Goal: Transaction & Acquisition: Purchase product/service

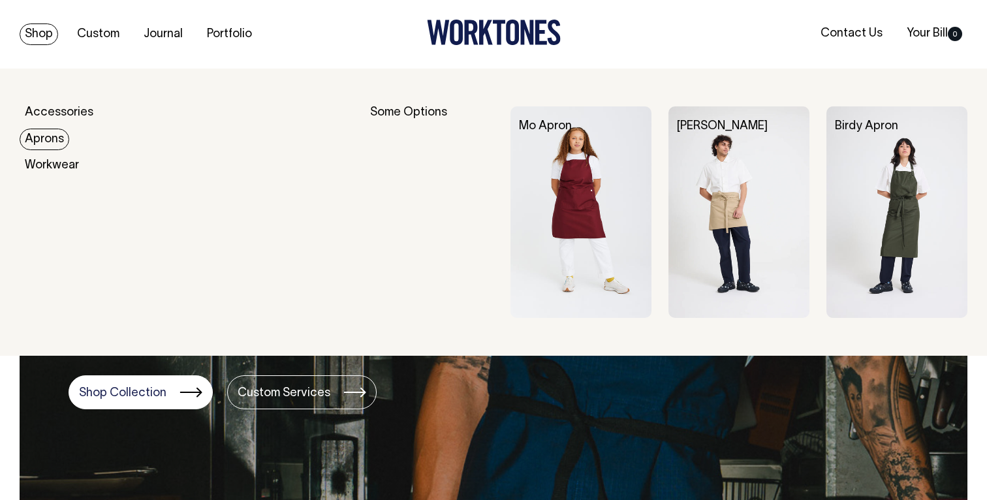
click at [48, 144] on link "Aprons" at bounding box center [45, 140] width 50 height 22
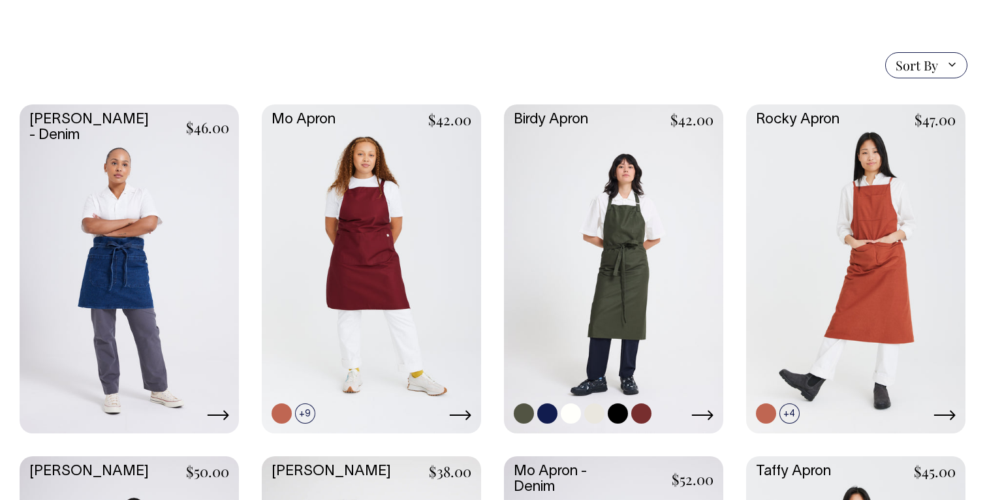
scroll to position [297, 0]
click at [618, 239] on link at bounding box center [613, 267] width 219 height 326
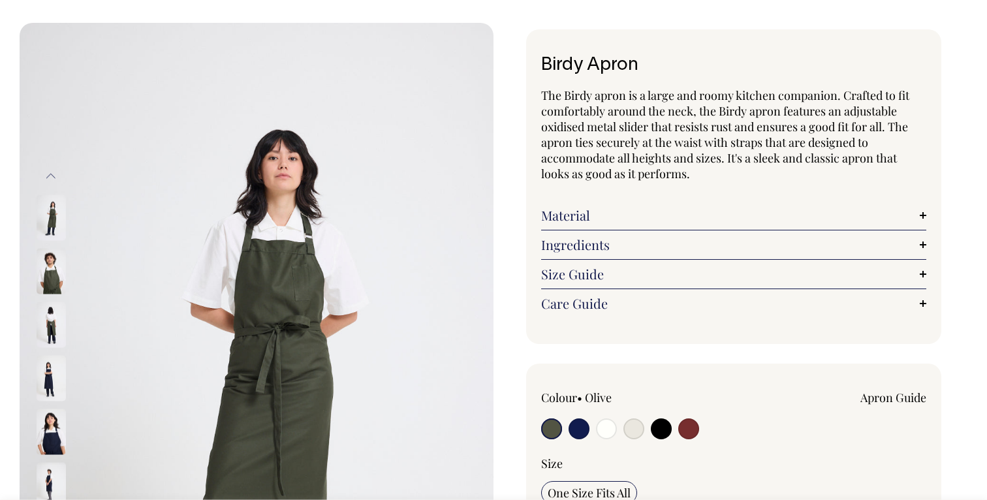
scroll to position [46, 0]
click at [50, 309] on img at bounding box center [51, 324] width 29 height 46
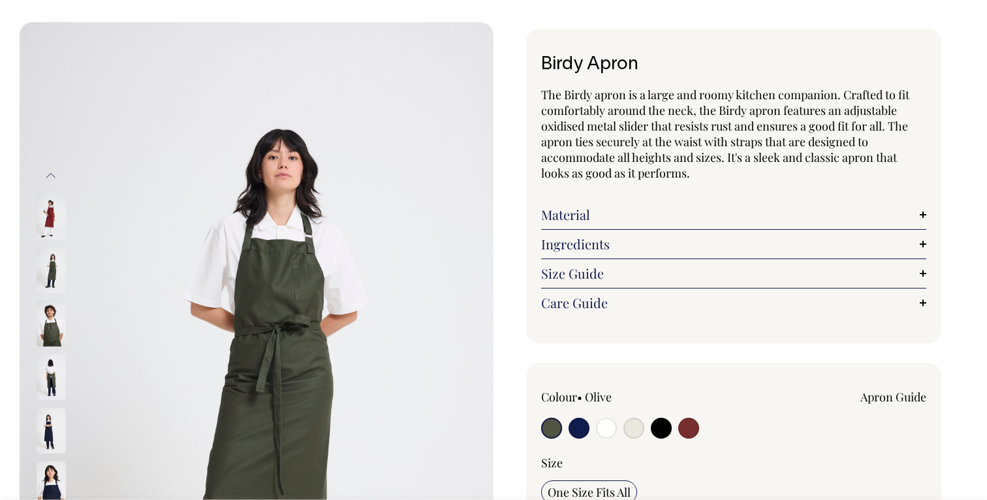
click at [51, 322] on img at bounding box center [51, 324] width 29 height 46
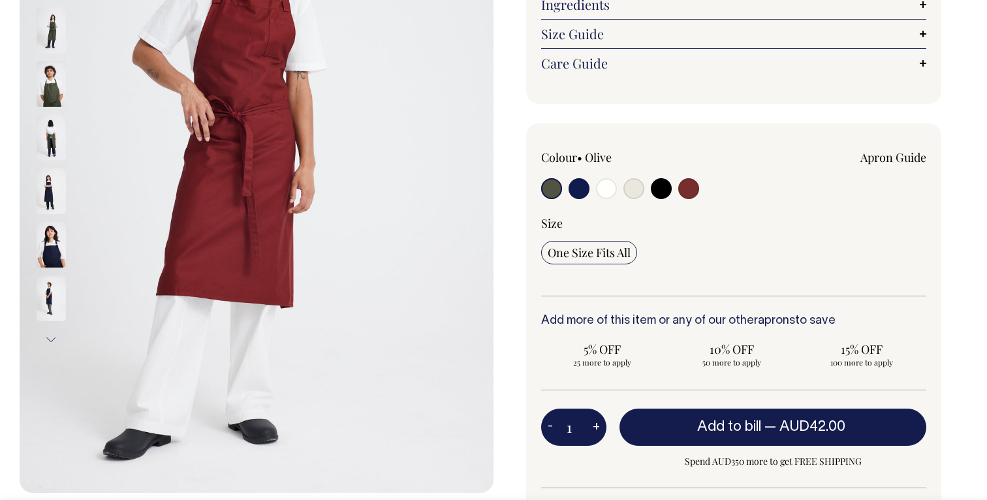
scroll to position [287, 0]
click at [47, 300] on img at bounding box center [51, 298] width 29 height 46
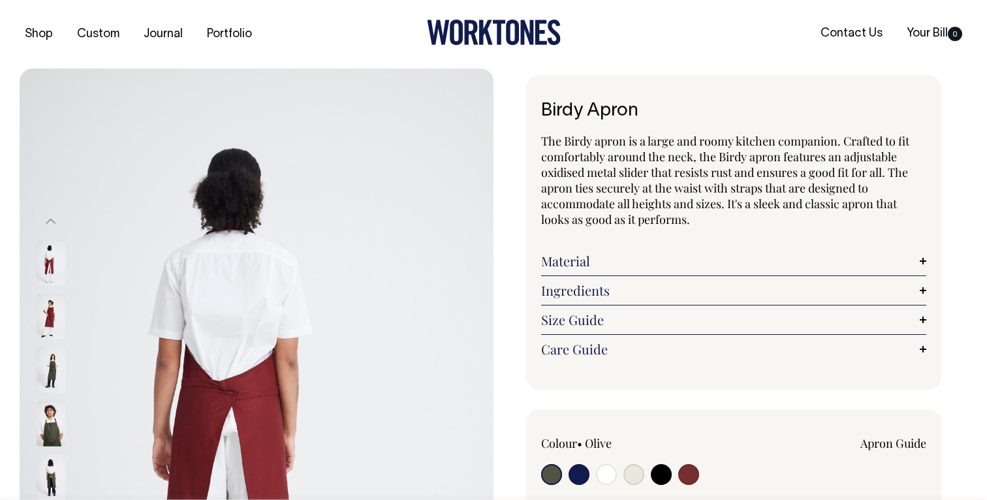
scroll to position [0, 0]
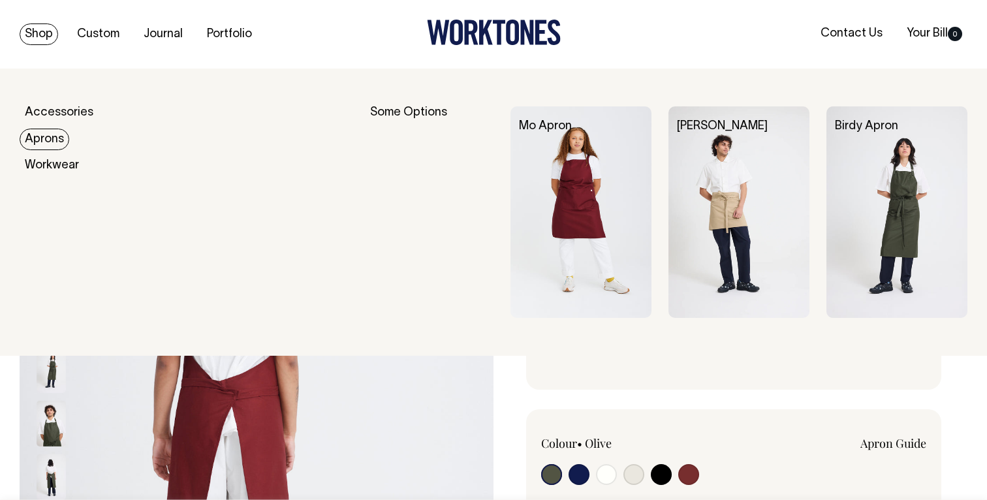
click at [44, 136] on link "Aprons" at bounding box center [45, 140] width 50 height 22
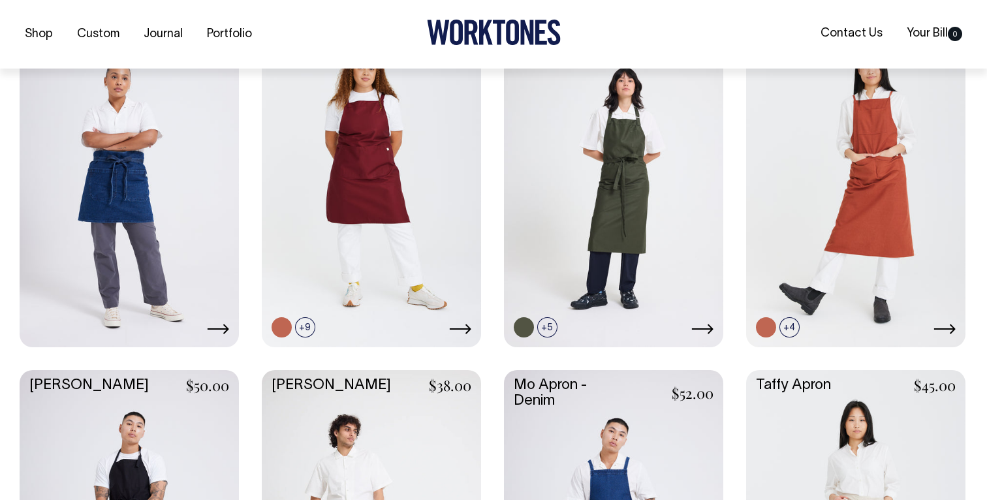
scroll to position [384, 0]
click at [955, 330] on icon at bounding box center [944, 328] width 22 height 10
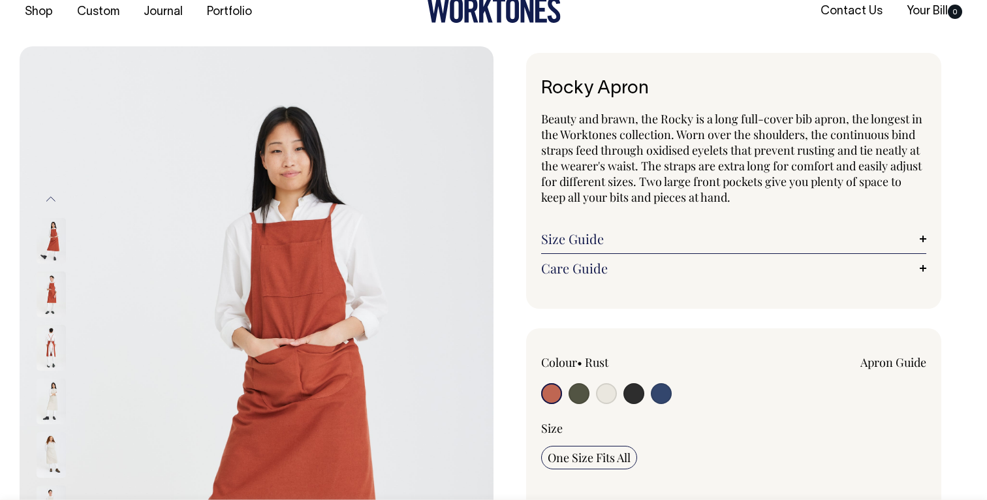
scroll to position [23, 0]
click at [55, 346] on img at bounding box center [51, 347] width 29 height 46
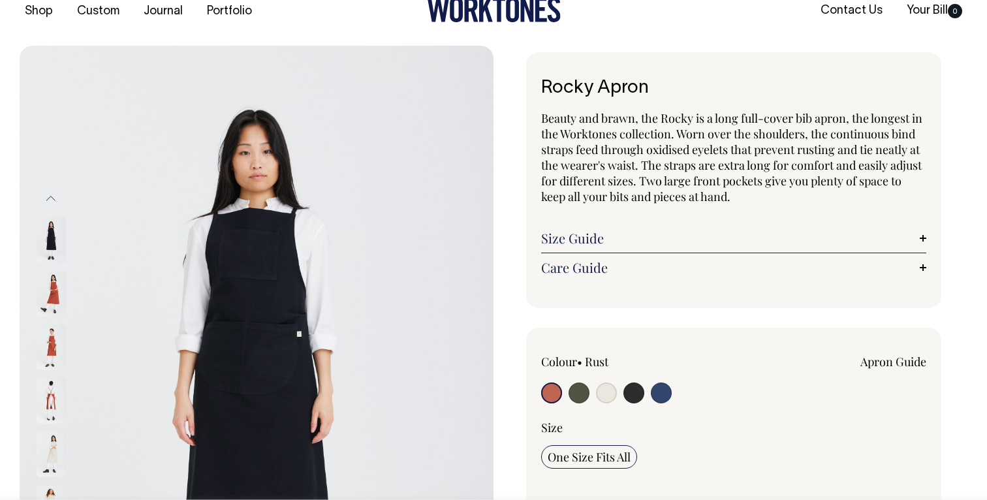
click at [47, 403] on img at bounding box center [51, 401] width 29 height 46
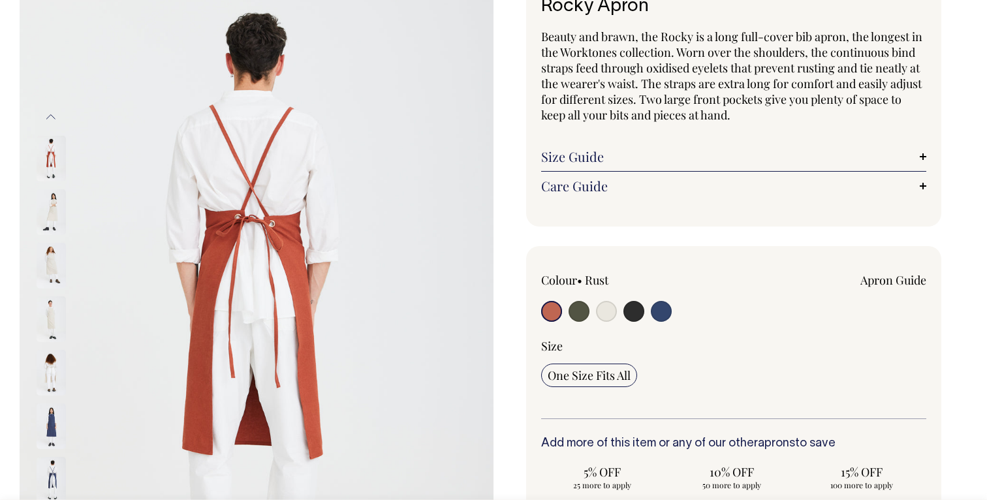
scroll to position [104, 0]
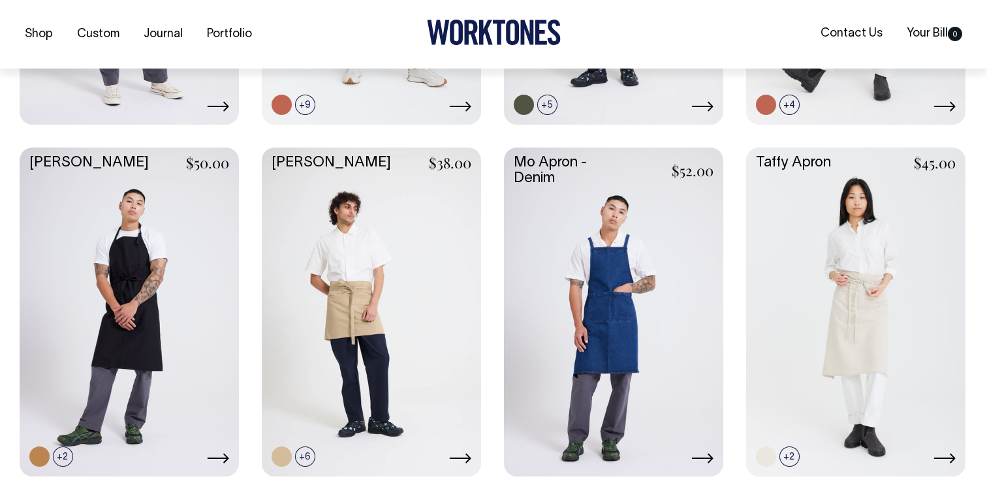
scroll to position [606, 0]
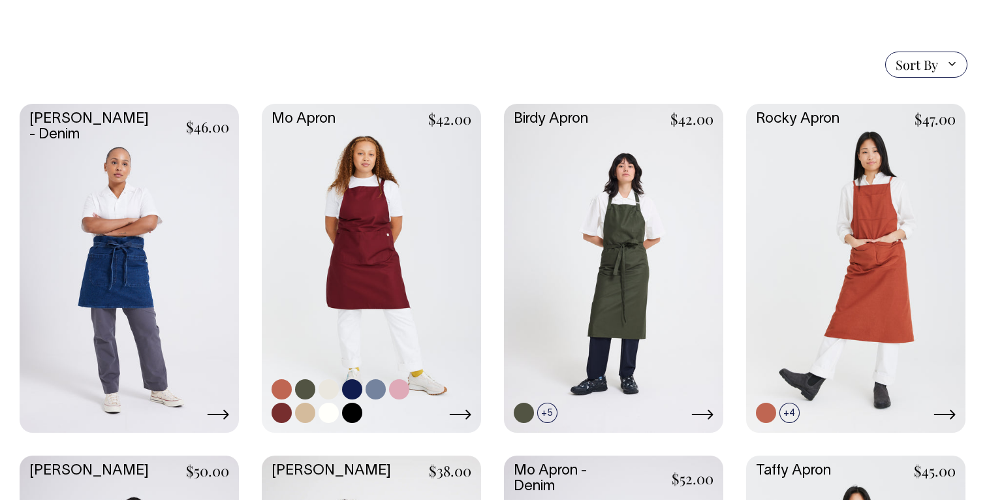
click at [414, 210] on link at bounding box center [371, 267] width 219 height 326
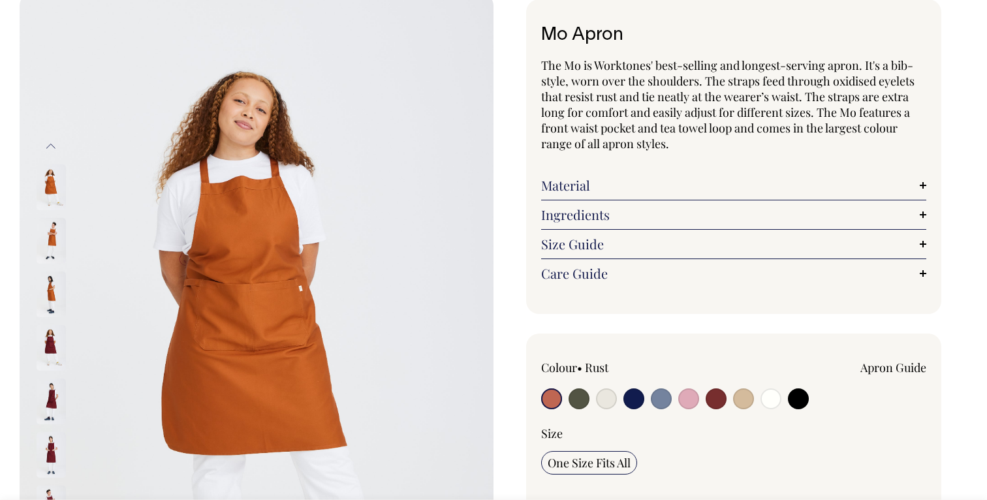
scroll to position [76, 0]
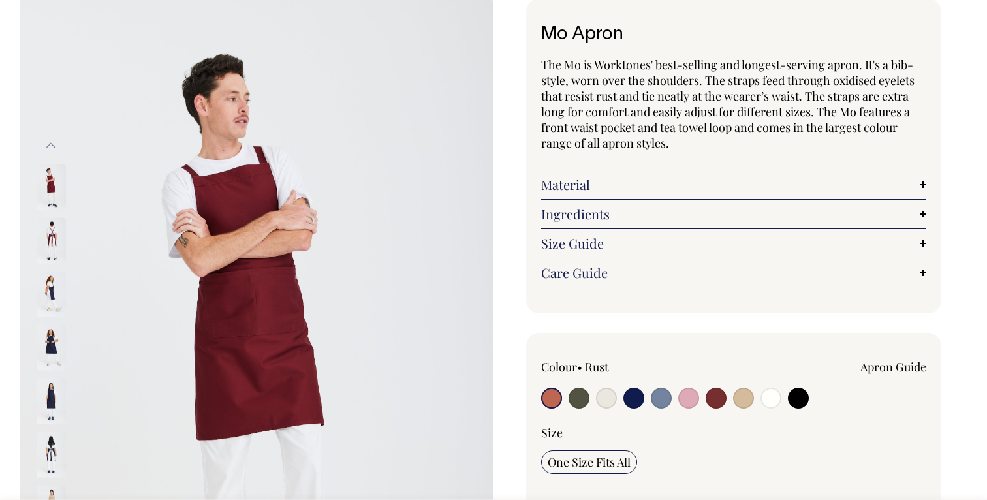
click at [743, 405] on input "radio" at bounding box center [743, 398] width 21 height 21
radio input "true"
select select "Khaki"
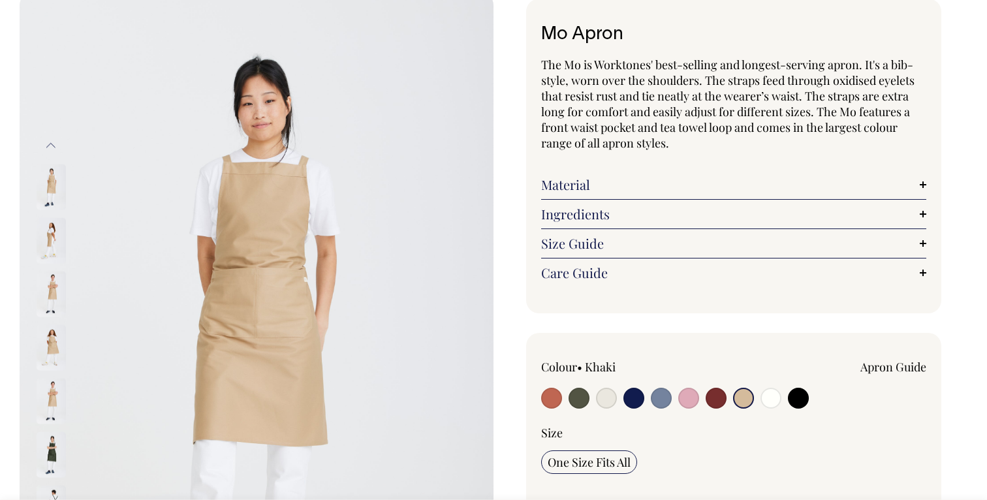
click at [578, 396] on input "radio" at bounding box center [579, 398] width 21 height 21
radio input "true"
select select "Olive"
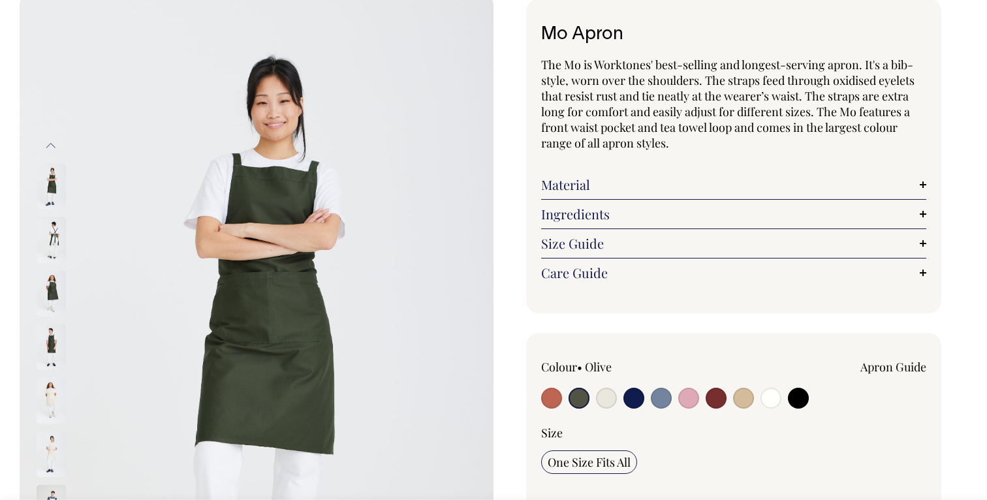
click at [746, 400] on input "radio" at bounding box center [743, 398] width 21 height 21
radio input "true"
select select "Khaki"
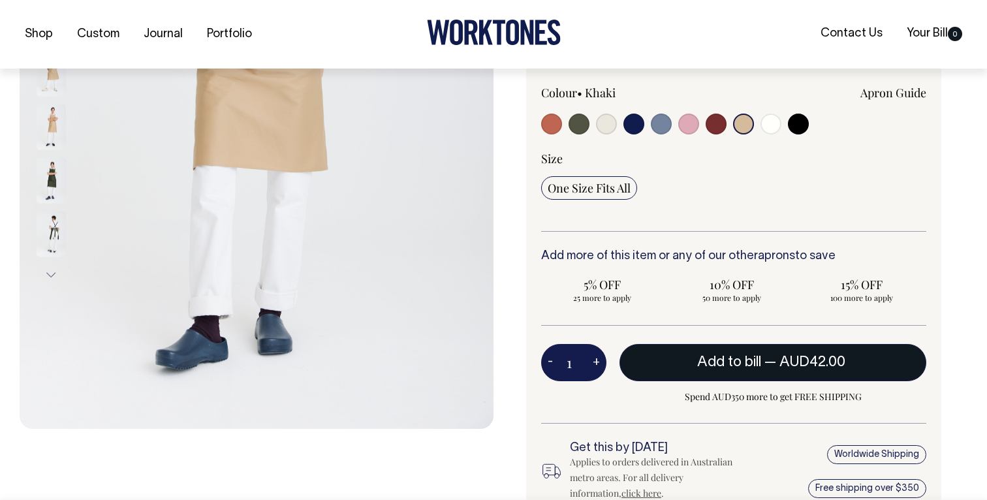
scroll to position [351, 0]
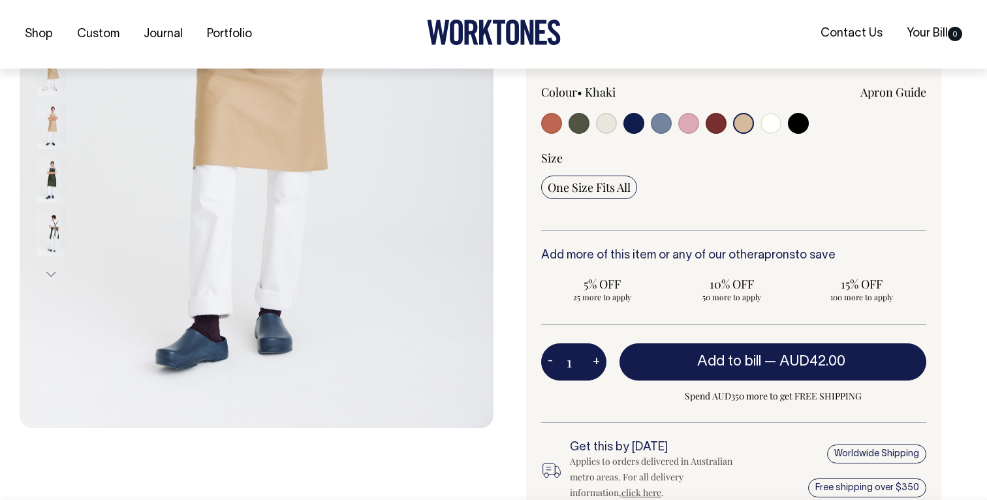
click at [595, 362] on button "+" at bounding box center [596, 362] width 20 height 26
type input "2"
click at [595, 362] on button "+" at bounding box center [596, 362] width 20 height 26
type input "3"
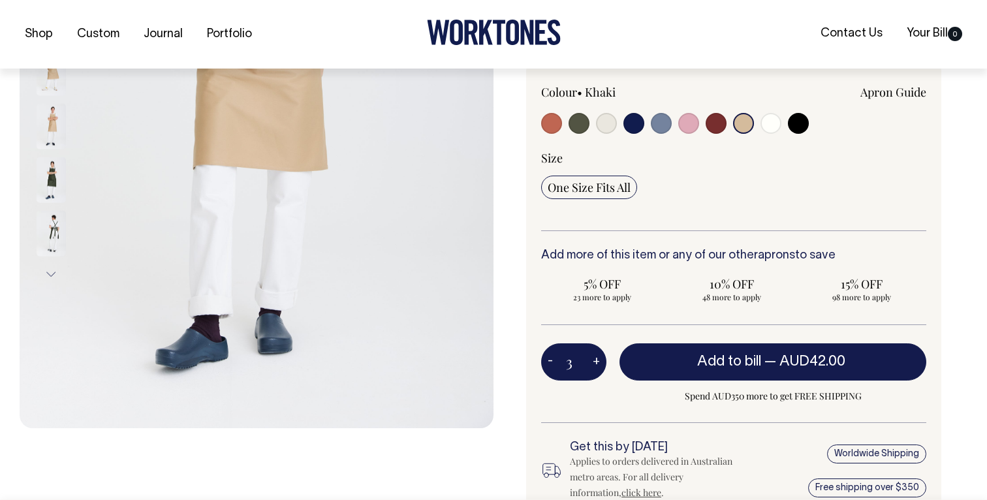
type input "3"
click at [595, 362] on button "+" at bounding box center [596, 362] width 20 height 26
type input "4"
click at [595, 362] on button "+" at bounding box center [596, 362] width 20 height 26
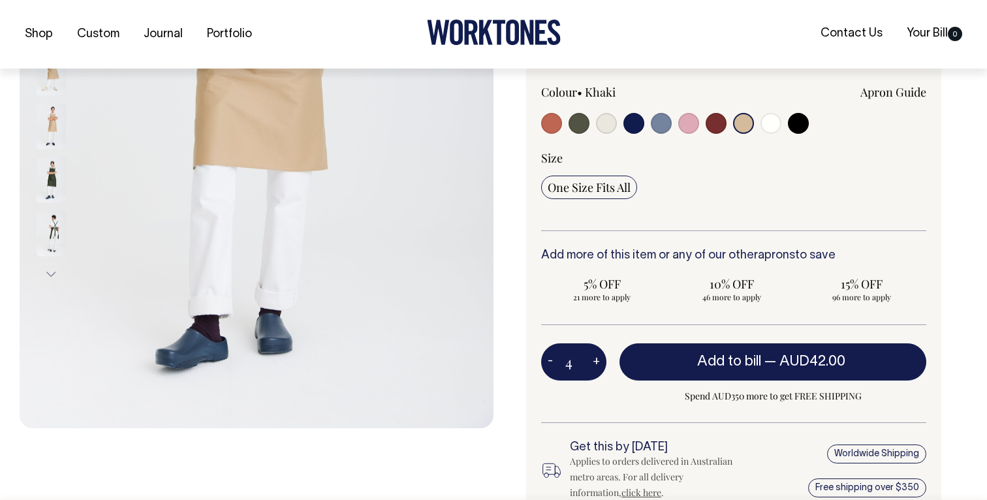
type input "5"
click at [595, 362] on button "+" at bounding box center [596, 362] width 20 height 26
type input "6"
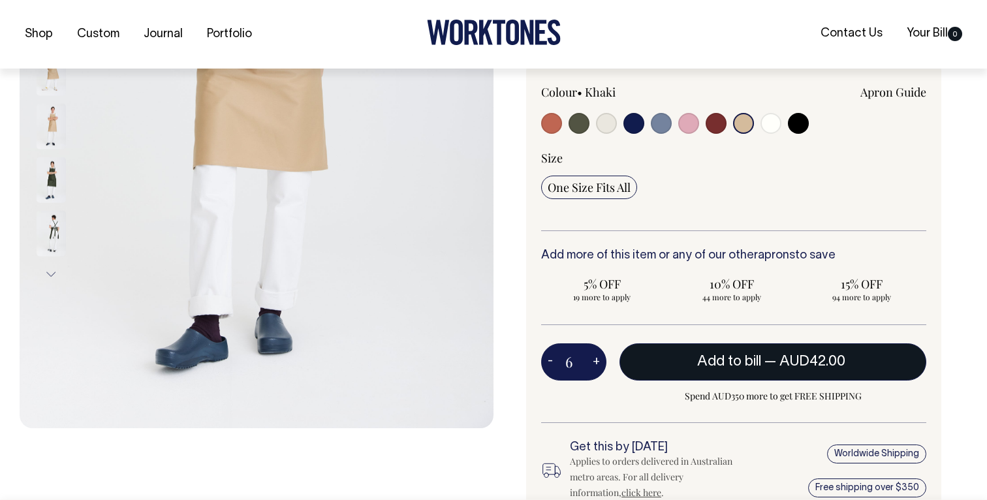
click at [794, 358] on span "AUD42.00" at bounding box center [812, 361] width 66 height 13
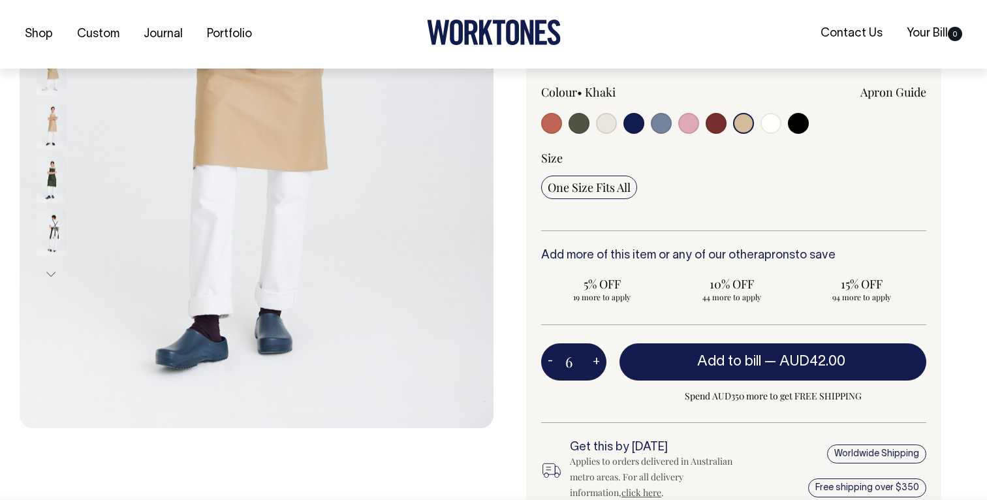
type input "1"
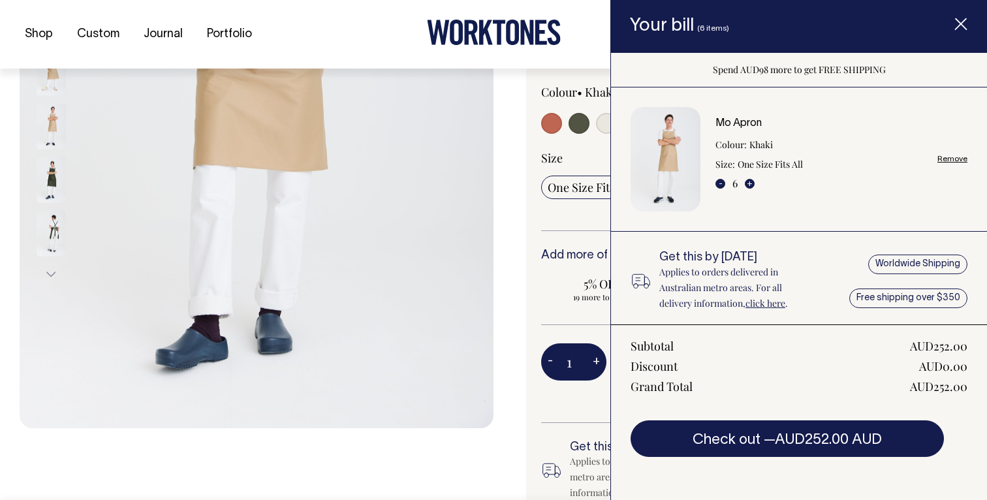
click at [516, 280] on div "Mo Apron The Mo is Worktones' best-selling and longest-serving apron. It's a bi…" at bounding box center [730, 178] width 474 height 909
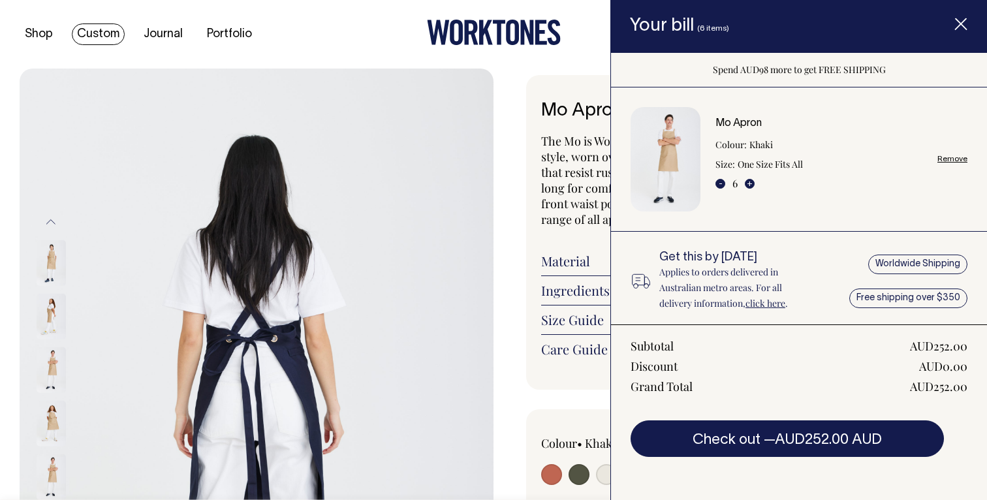
scroll to position [0, 0]
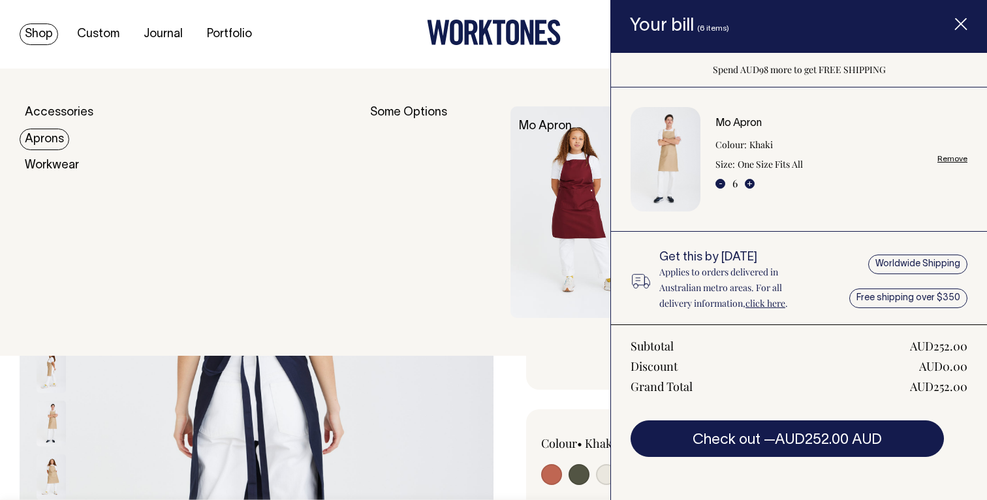
click at [54, 138] on link "Aprons" at bounding box center [45, 140] width 50 height 22
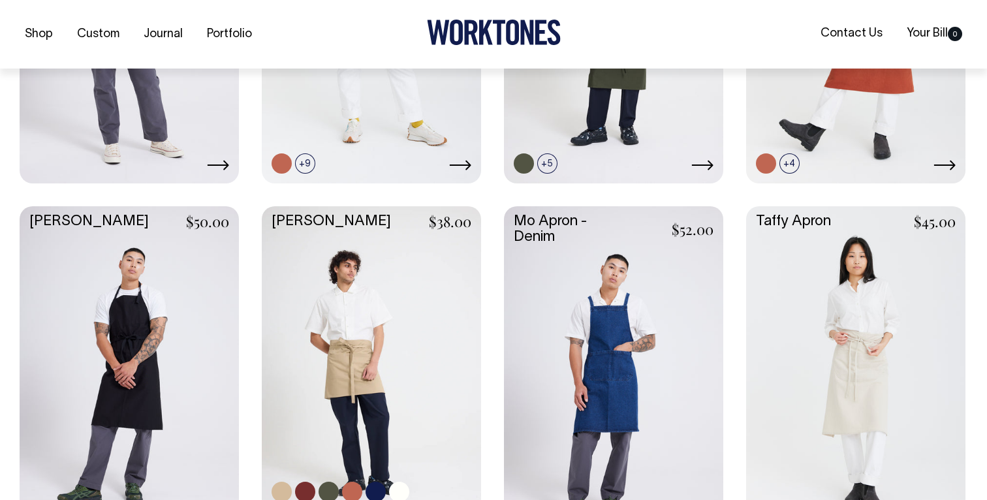
click at [424, 333] on link at bounding box center [371, 369] width 219 height 326
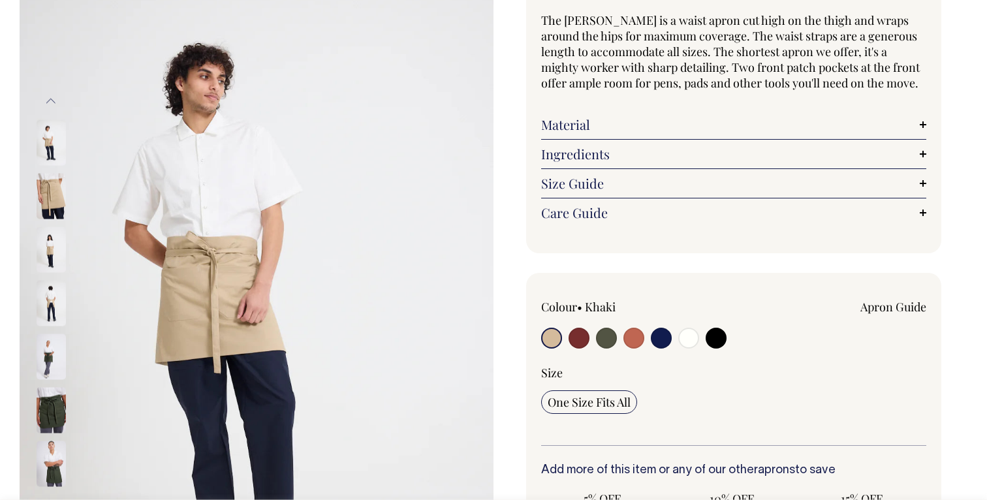
scroll to position [121, 0]
click at [582, 341] on input "radio" at bounding box center [579, 337] width 21 height 21
radio input "true"
select select "Burgundy"
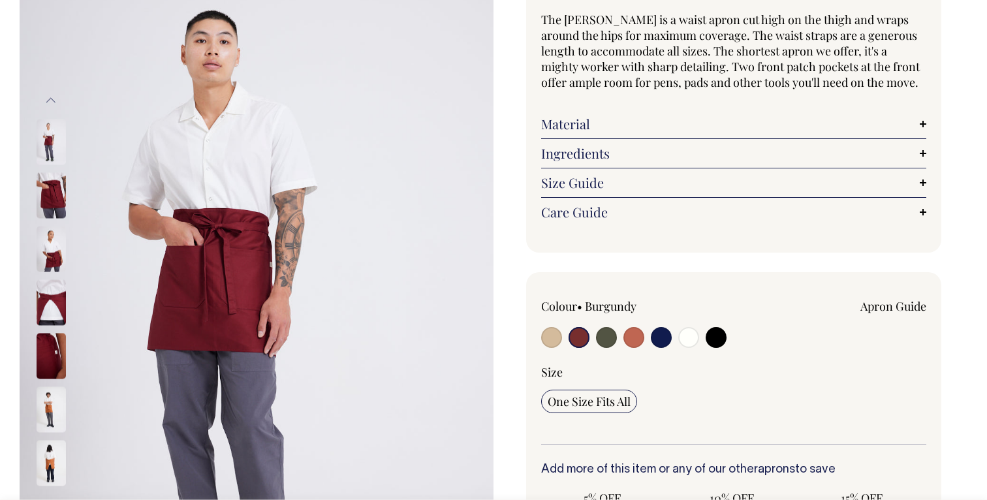
click at [608, 341] on input "radio" at bounding box center [606, 337] width 21 height 21
radio input "true"
radio input "false"
select select "Olive"
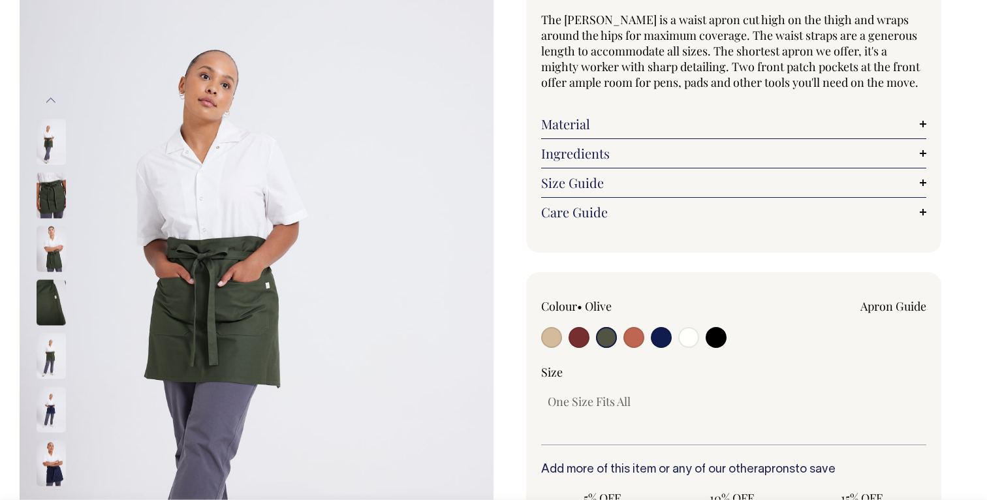
click at [634, 339] on input "radio" at bounding box center [633, 337] width 21 height 21
radio input "true"
select select "Rust"
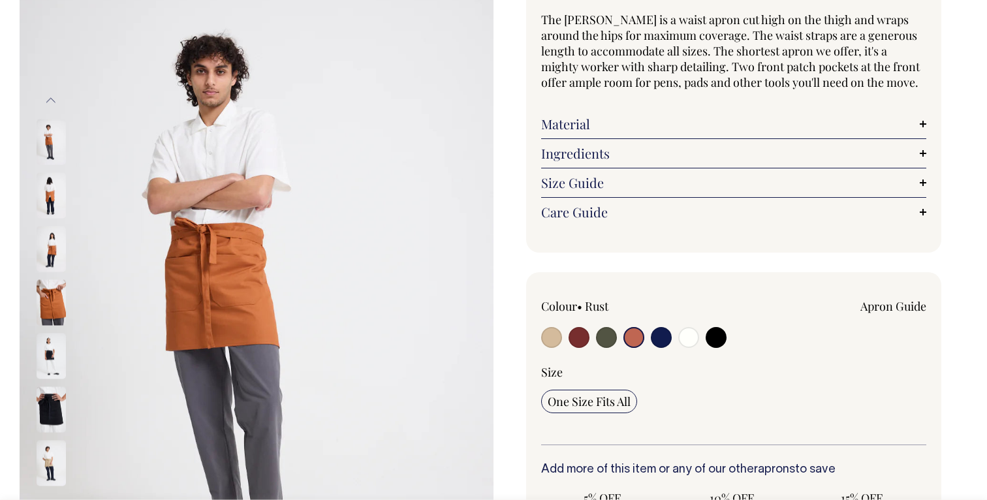
click at [552, 338] on input "radio" at bounding box center [551, 337] width 21 height 21
radio input "true"
select select "Khaki"
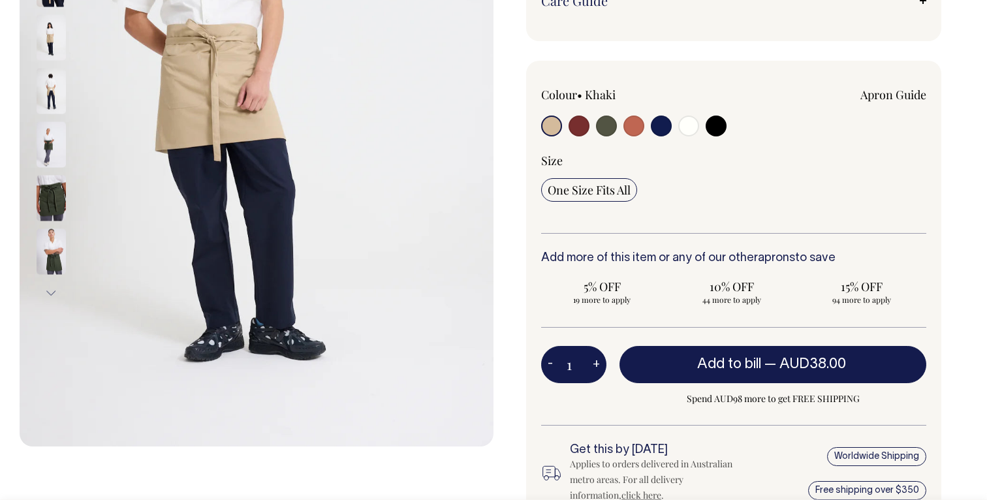
scroll to position [333, 0]
click at [600, 362] on button "+" at bounding box center [596, 365] width 20 height 26
type input "2"
click at [600, 362] on button "+" at bounding box center [596, 365] width 20 height 26
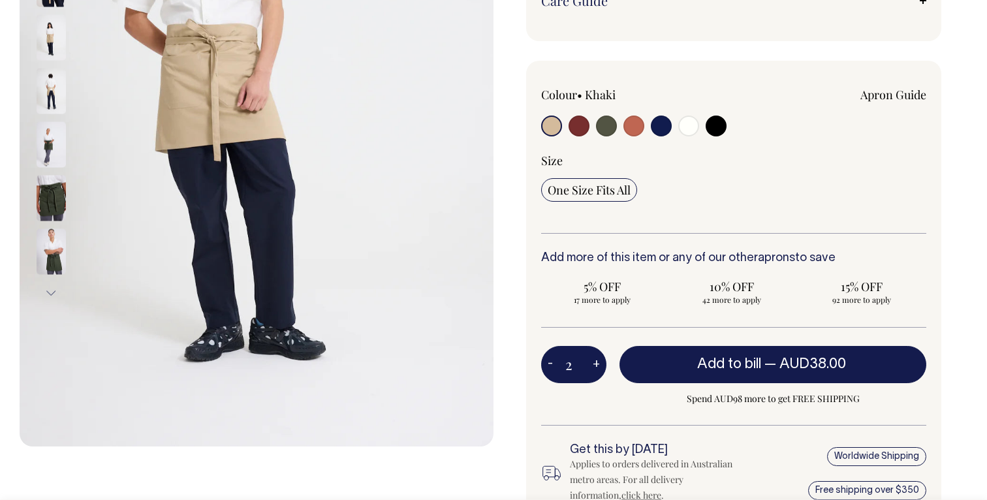
type input "3"
click at [600, 362] on button "+" at bounding box center [596, 365] width 20 height 26
type input "4"
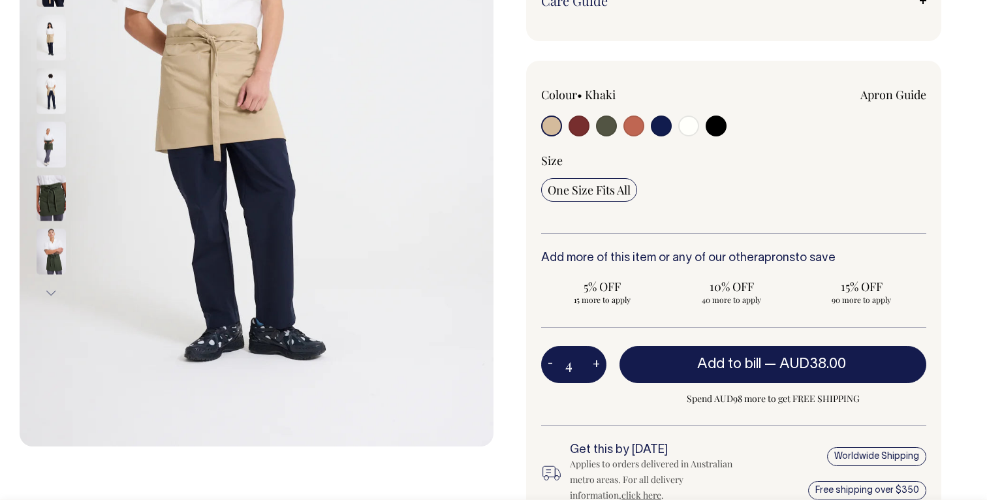
click at [600, 362] on button "+" at bounding box center [596, 365] width 20 height 26
type input "5"
click at [600, 362] on button "+" at bounding box center [596, 365] width 20 height 26
type input "6"
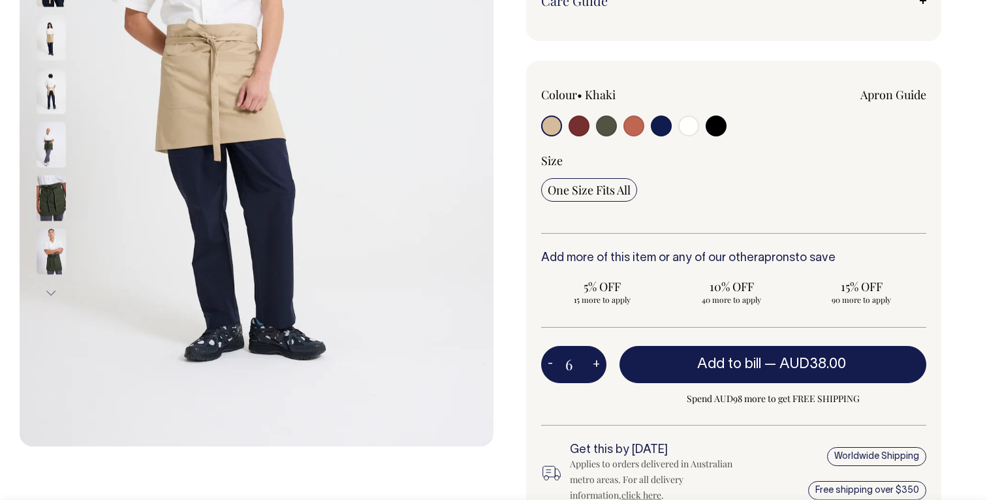
type input "6"
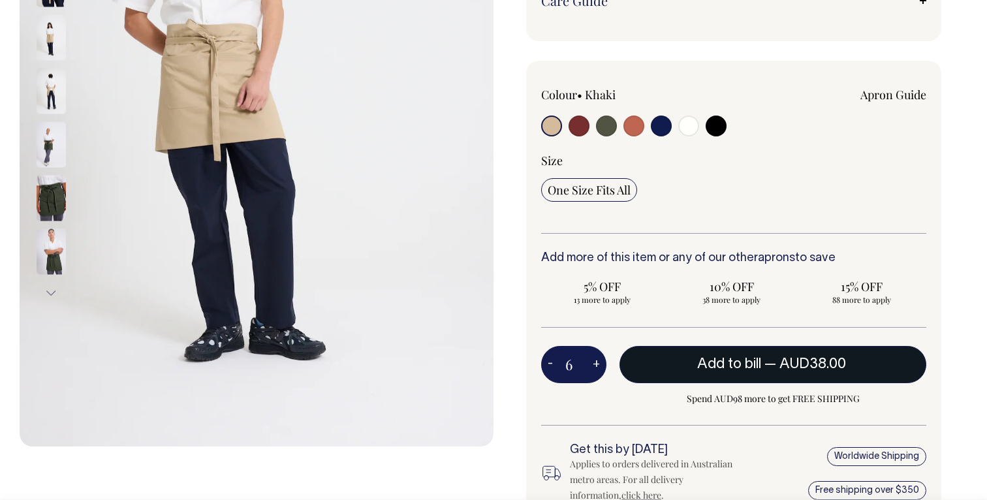
click at [684, 364] on button "Add to bill — AUD38.00" at bounding box center [772, 364] width 307 height 37
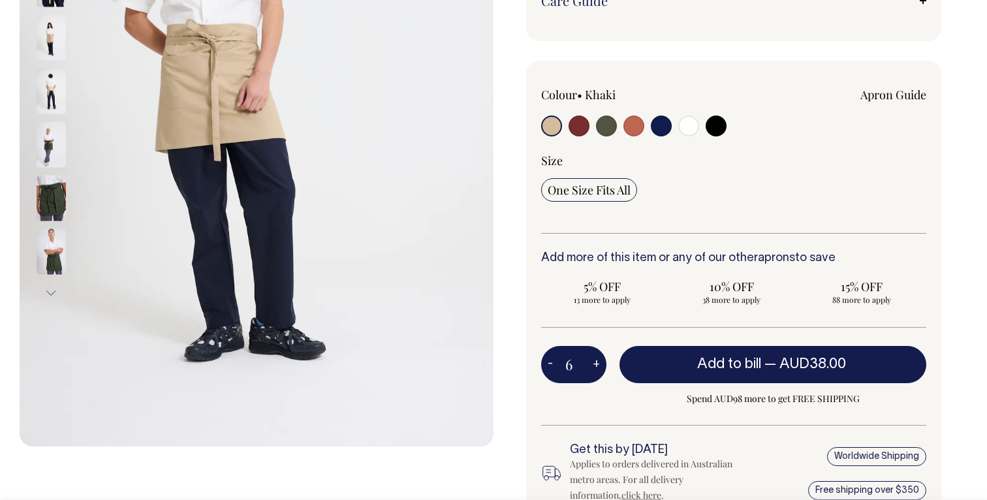
type input "1"
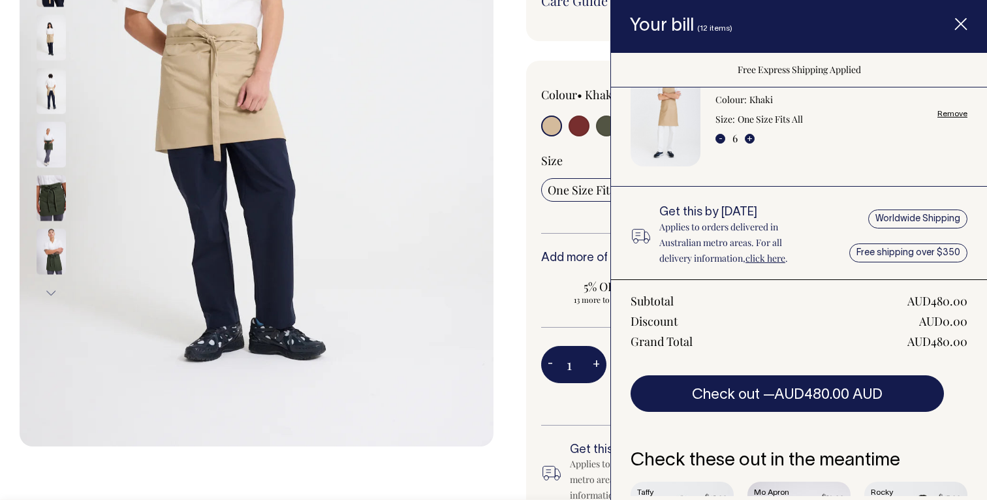
scroll to position [181, 0]
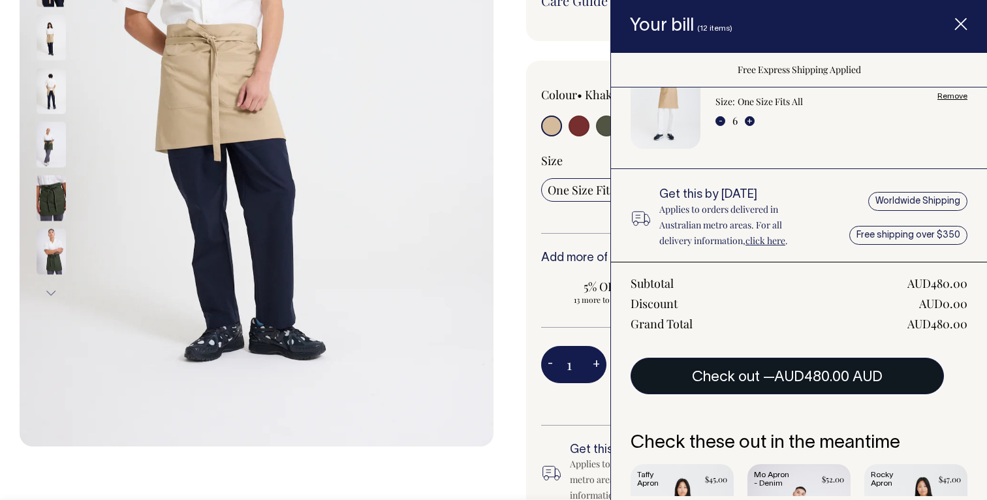
click at [876, 384] on button "Check out — AUD480.00 AUD" at bounding box center [787, 376] width 313 height 37
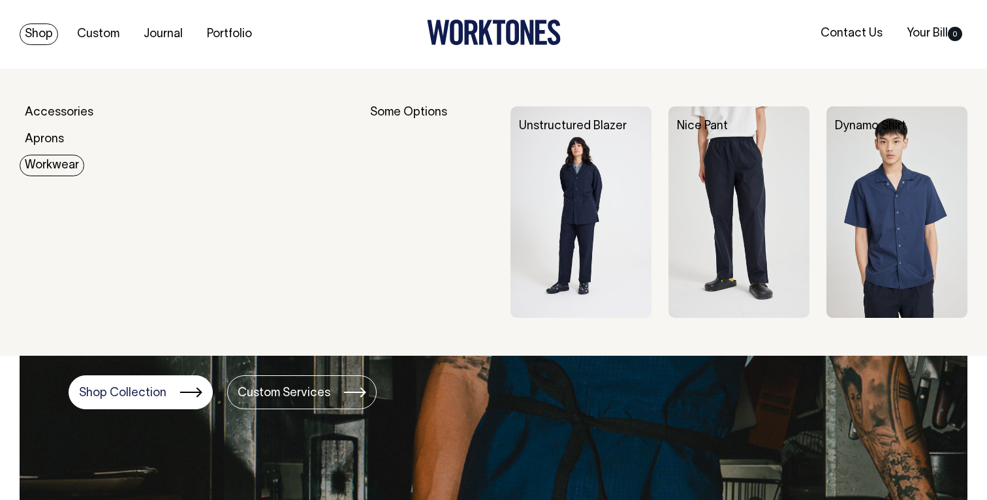
click at [47, 168] on link "Workwear" at bounding box center [52, 166] width 65 height 22
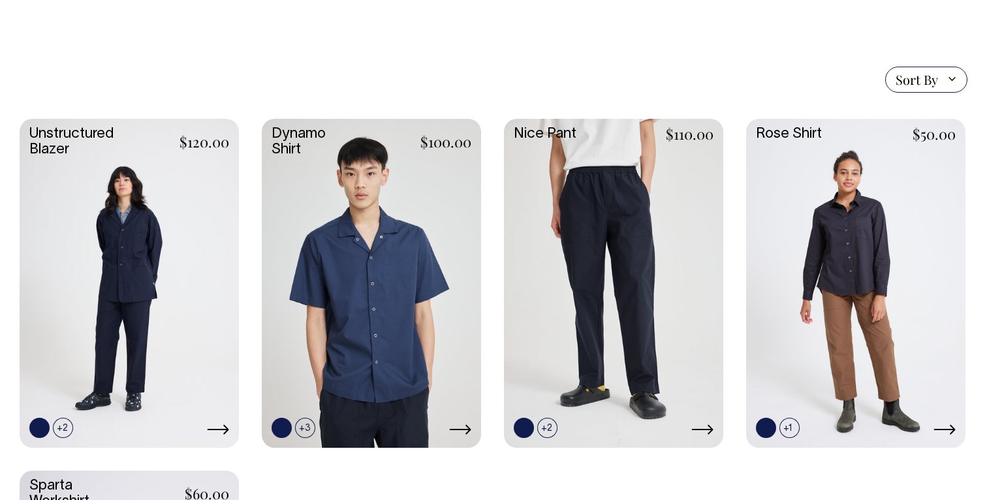
scroll to position [319, 0]
click at [641, 245] on link at bounding box center [613, 281] width 219 height 326
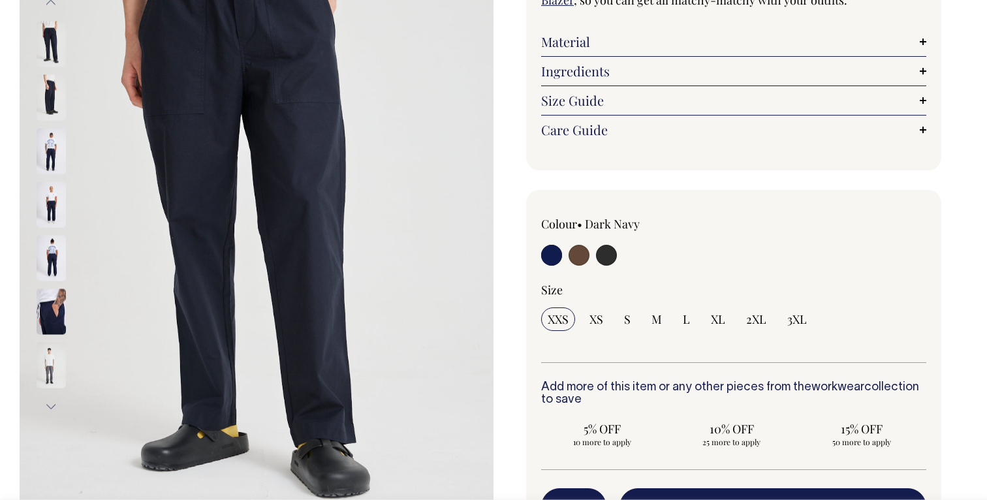
scroll to position [220, 0]
click at [606, 253] on input "radio" at bounding box center [606, 254] width 21 height 21
radio input "true"
select select "Charcoal"
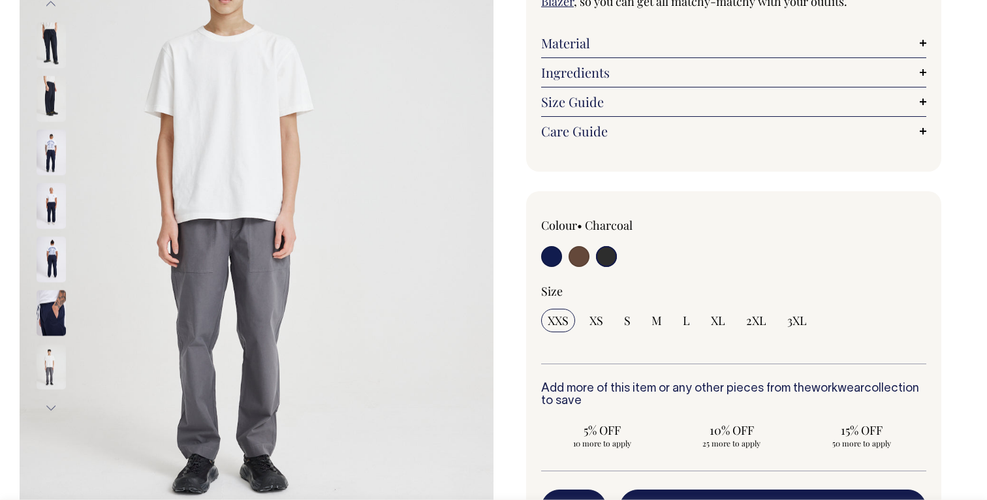
scroll to position [218, 0]
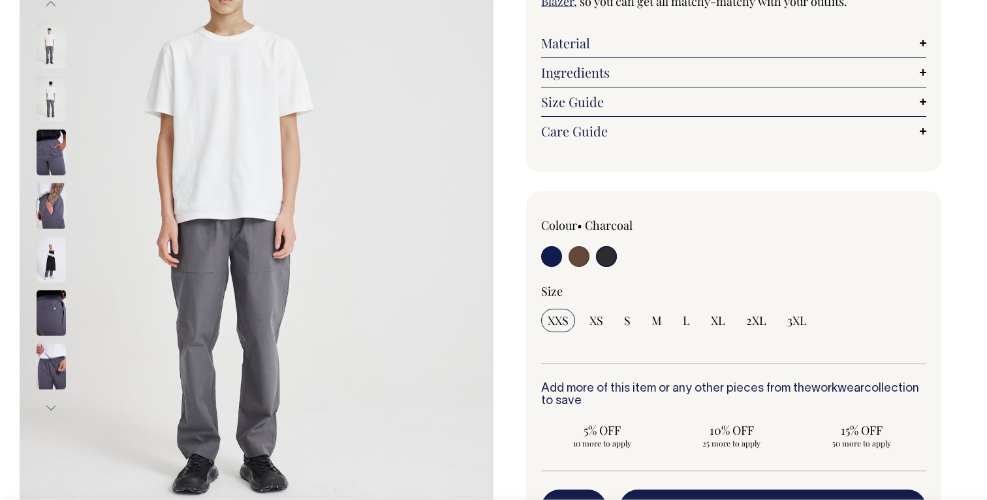
click at [555, 260] on input "radio" at bounding box center [551, 256] width 21 height 21
radio input "true"
select select "Dark Navy"
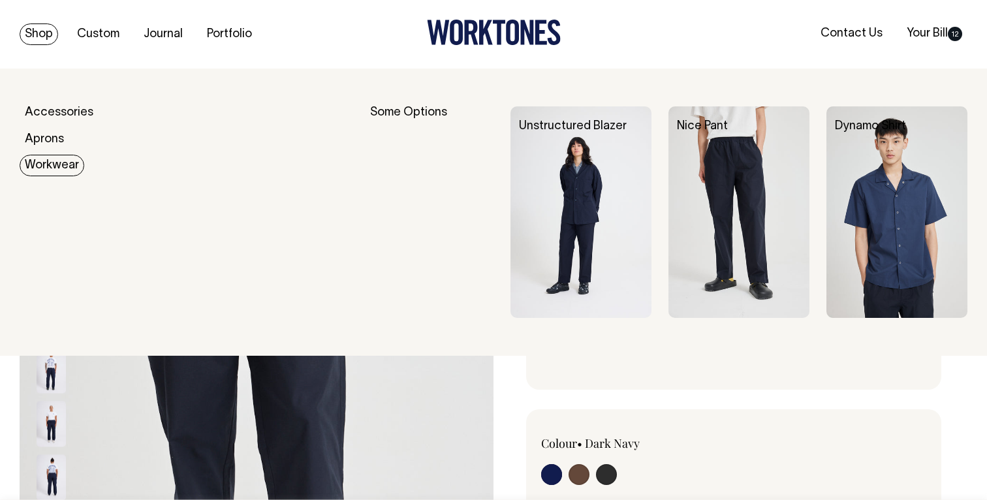
click at [51, 168] on link "Workwear" at bounding box center [52, 166] width 65 height 22
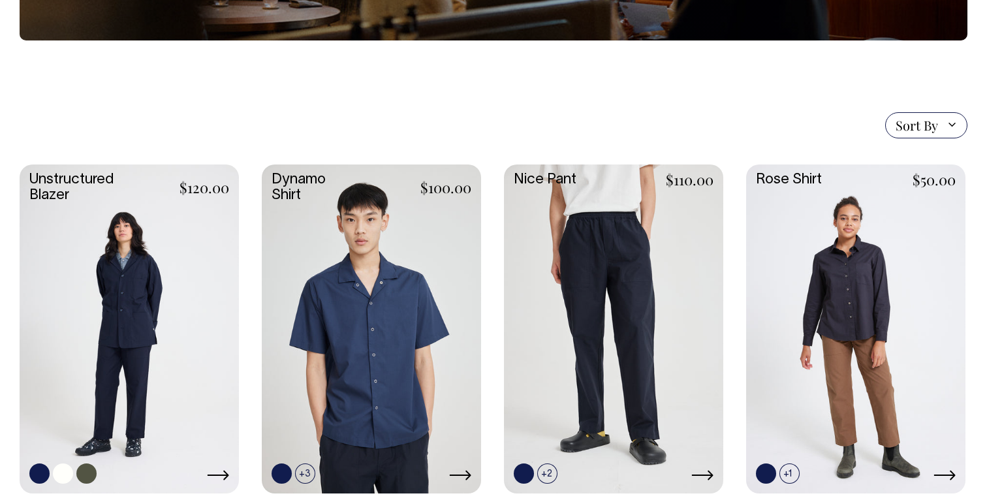
click at [146, 247] on link at bounding box center [129, 327] width 219 height 326
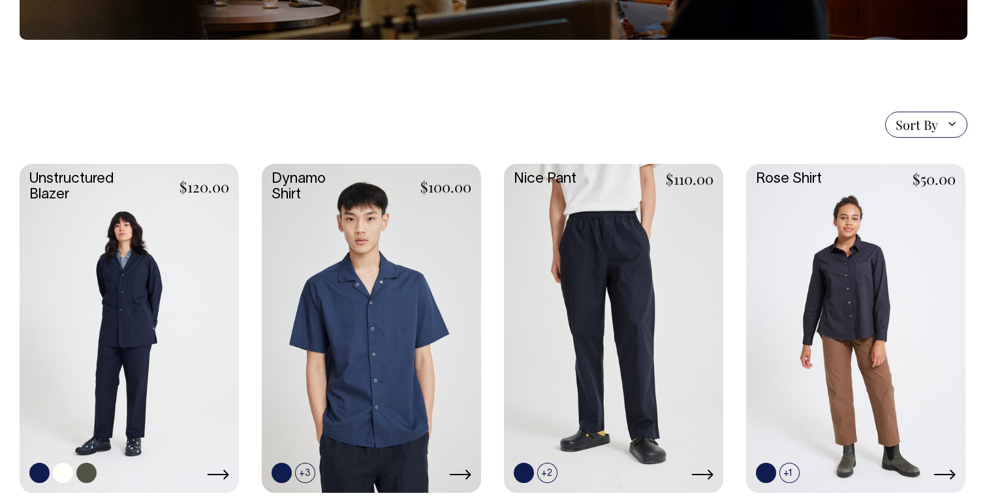
scroll to position [274, 0]
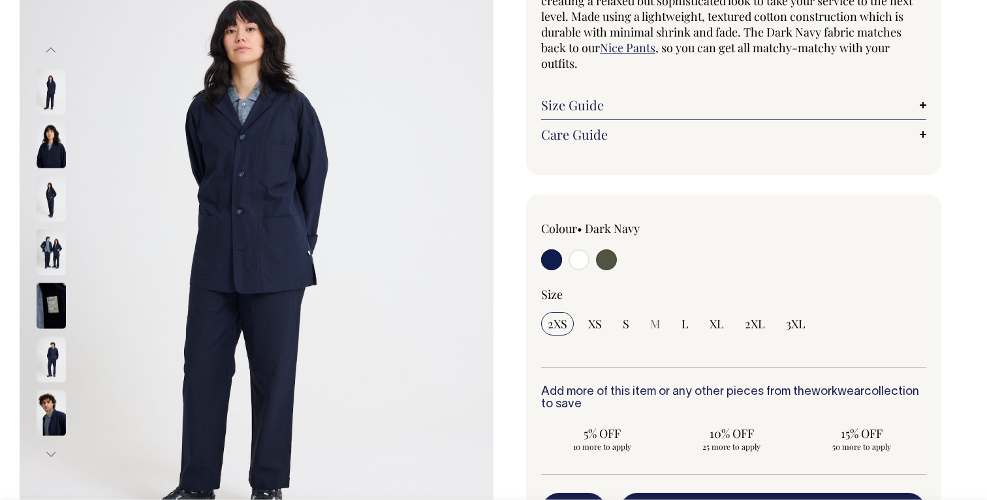
click at [608, 267] on input "radio" at bounding box center [606, 259] width 21 height 21
radio input "true"
select select "Olive"
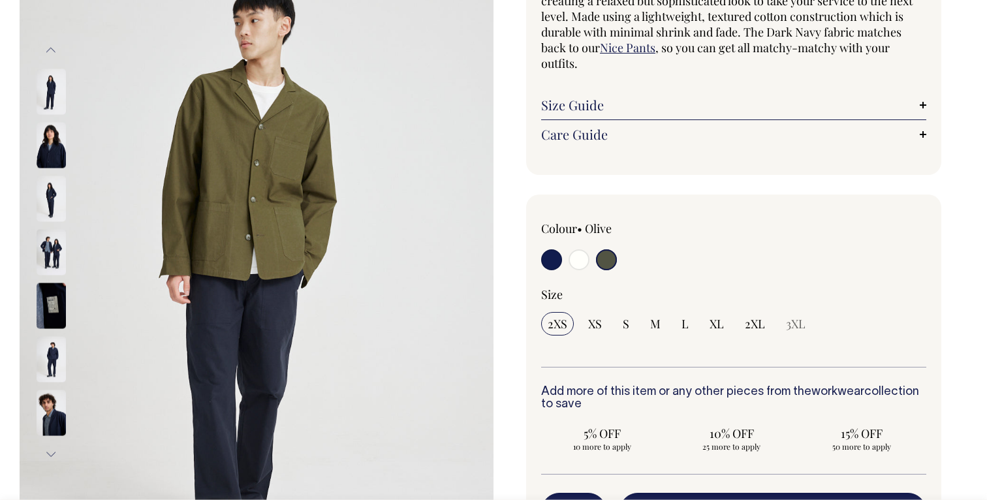
scroll to position [172, 0]
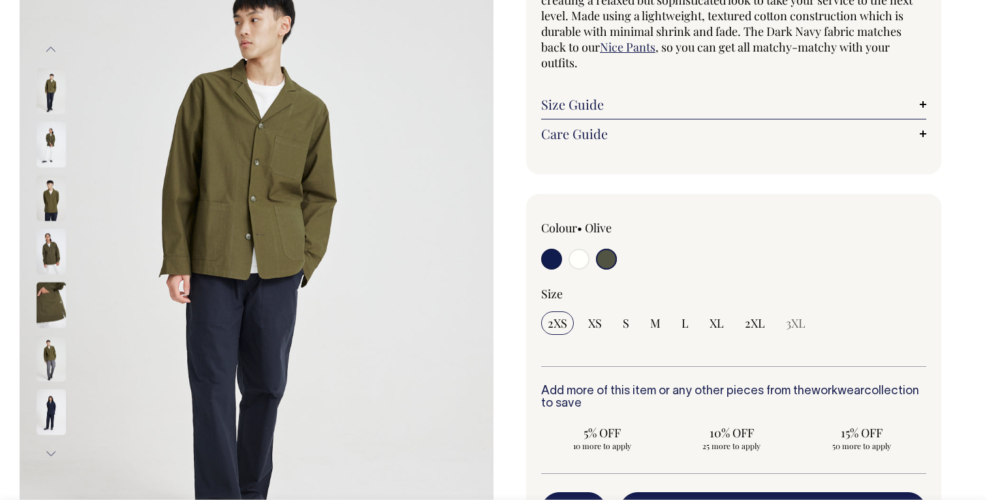
click at [577, 259] on input "radio" at bounding box center [579, 259] width 21 height 21
radio input "true"
select select "Off-White"
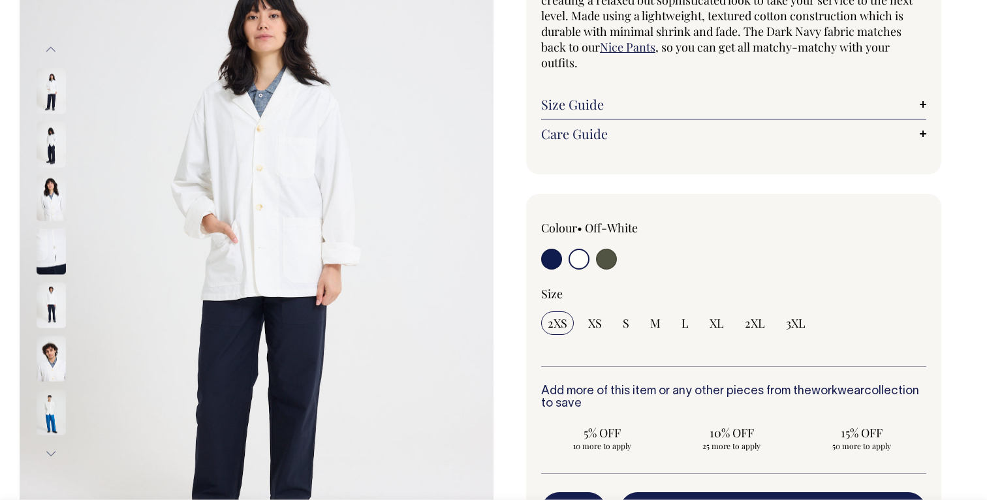
click at [610, 262] on input "radio" at bounding box center [606, 259] width 21 height 21
radio input "true"
select select "Olive"
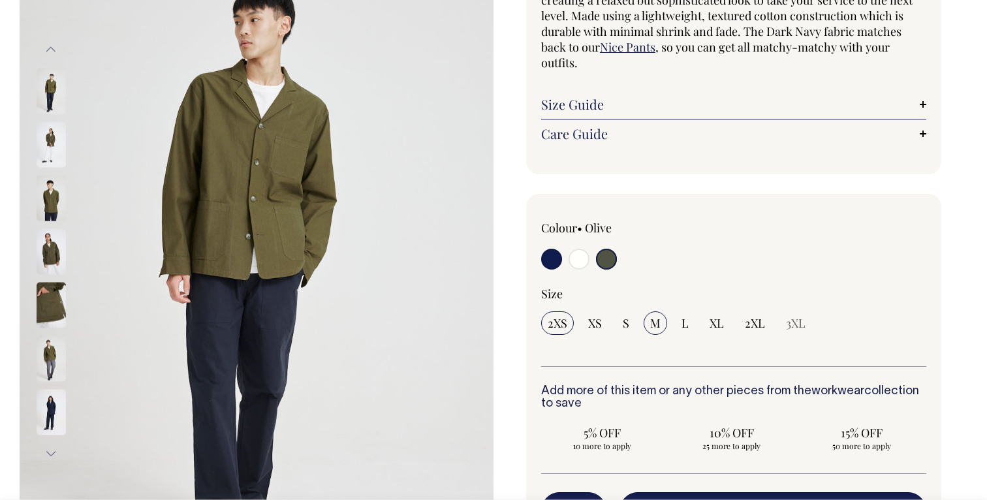
click at [657, 324] on span "M" at bounding box center [655, 323] width 10 height 16
click at [657, 324] on input "M" at bounding box center [655, 322] width 23 height 23
radio input "true"
select select "M"
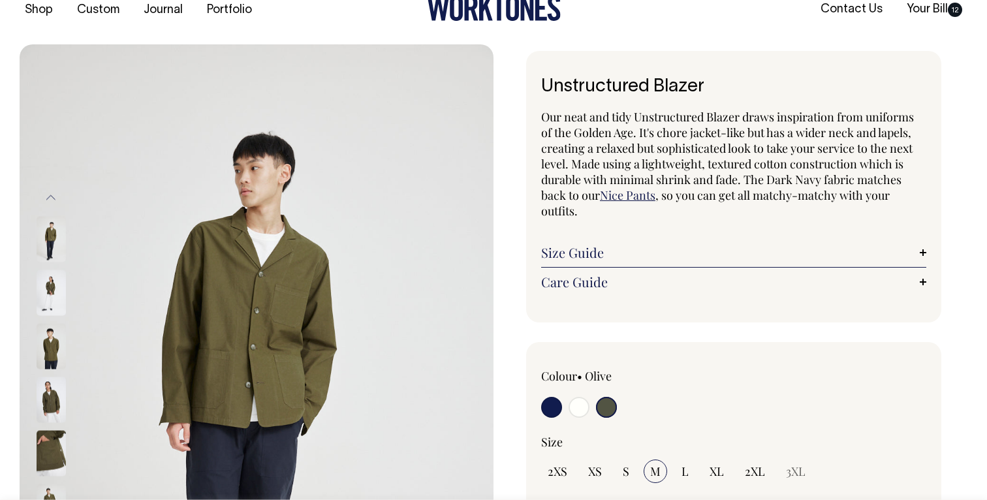
click at [576, 253] on link "Size Guide" at bounding box center [733, 253] width 385 height 16
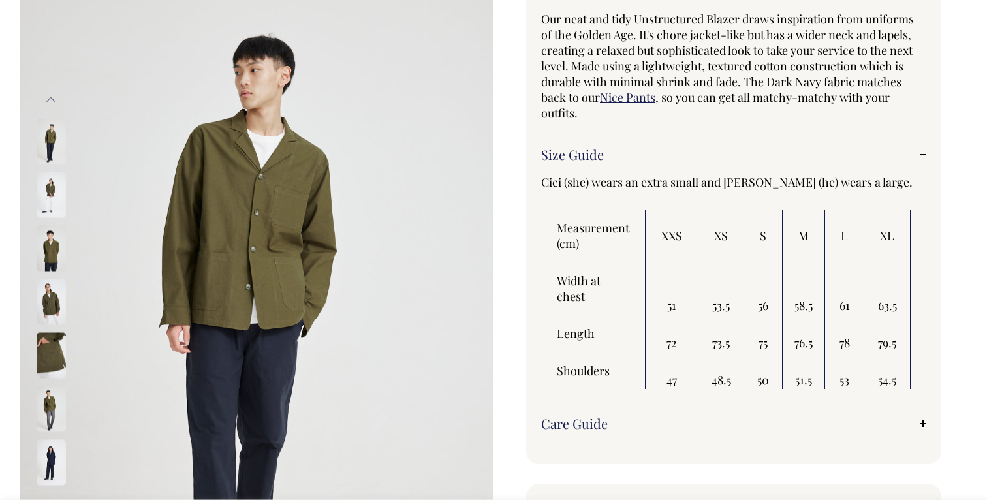
scroll to position [123, 0]
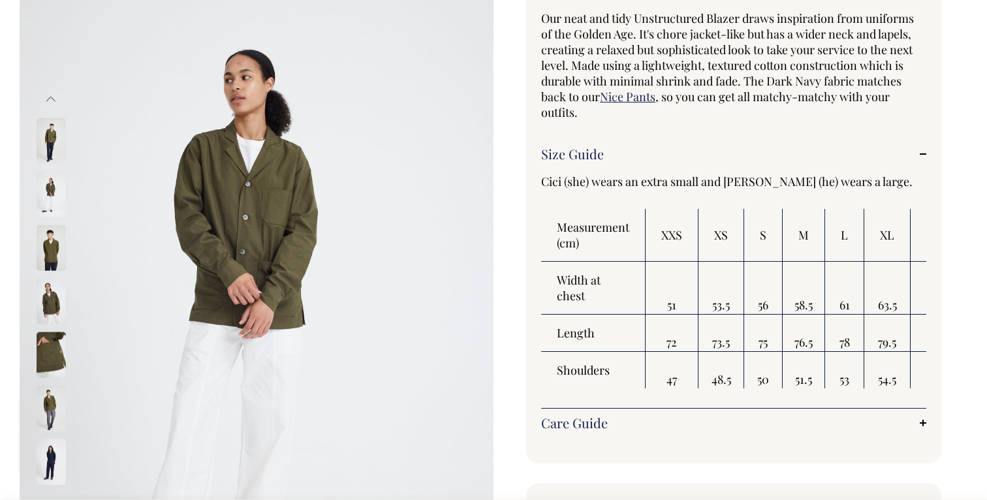
click at [46, 300] on img at bounding box center [51, 301] width 29 height 46
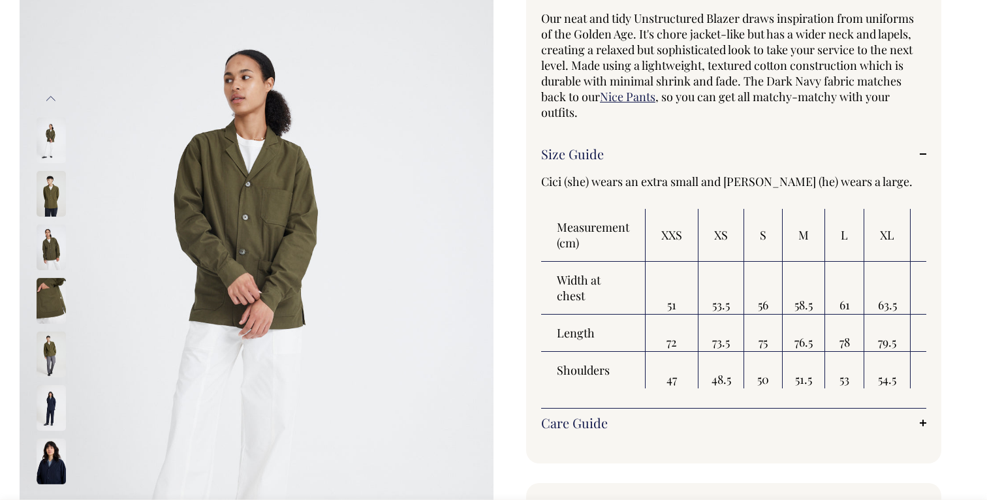
click at [50, 202] on img at bounding box center [51, 194] width 29 height 46
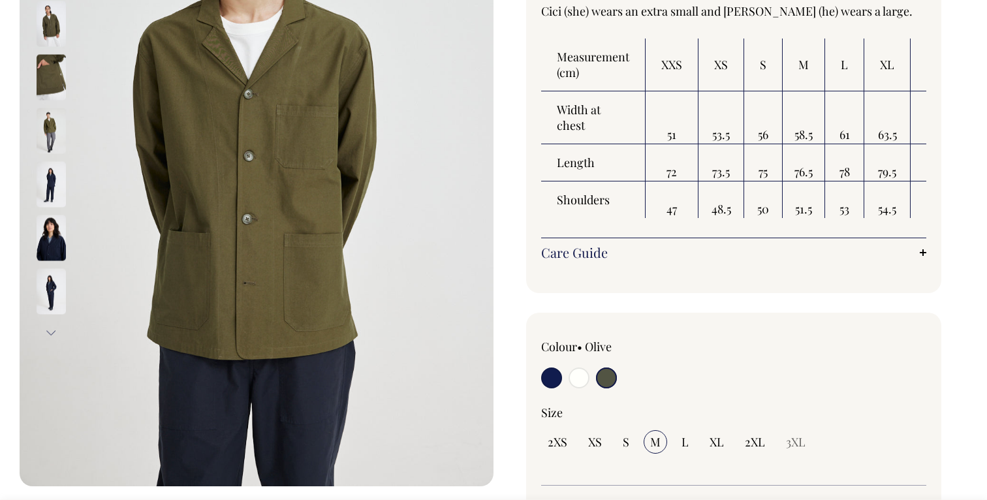
scroll to position [294, 0]
click at [589, 380] on label at bounding box center [579, 379] width 21 height 24
click at [589, 380] on input "radio" at bounding box center [579, 377] width 21 height 21
radio input "true"
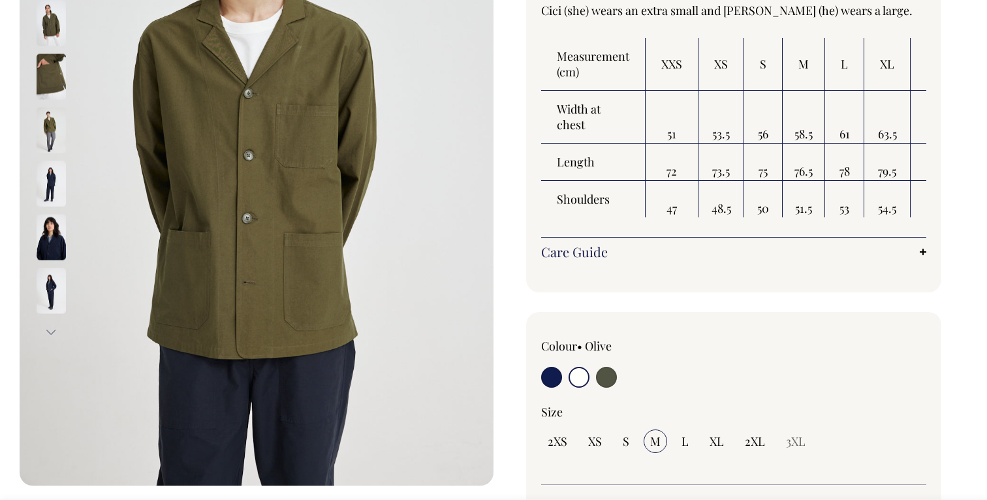
select select "Off-White"
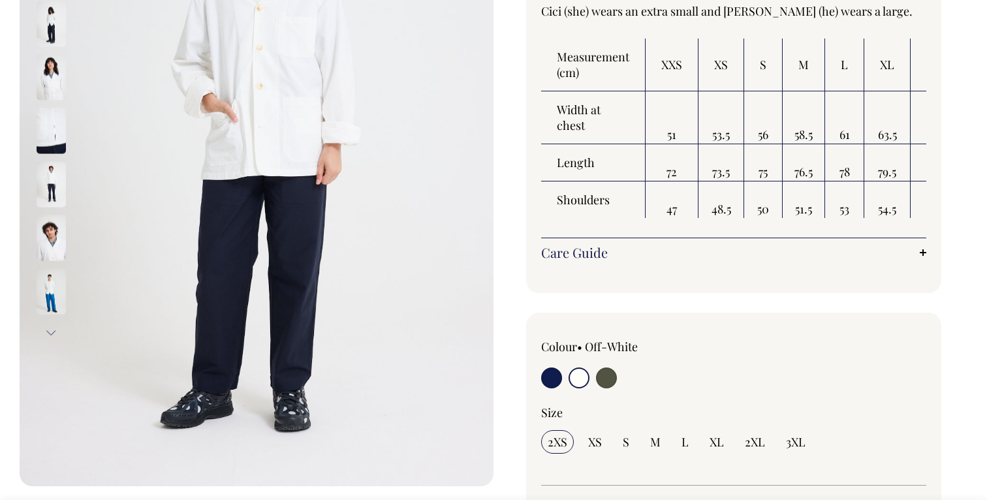
scroll to position [294, 0]
click at [552, 378] on input "radio" at bounding box center [551, 378] width 21 height 21
radio input "true"
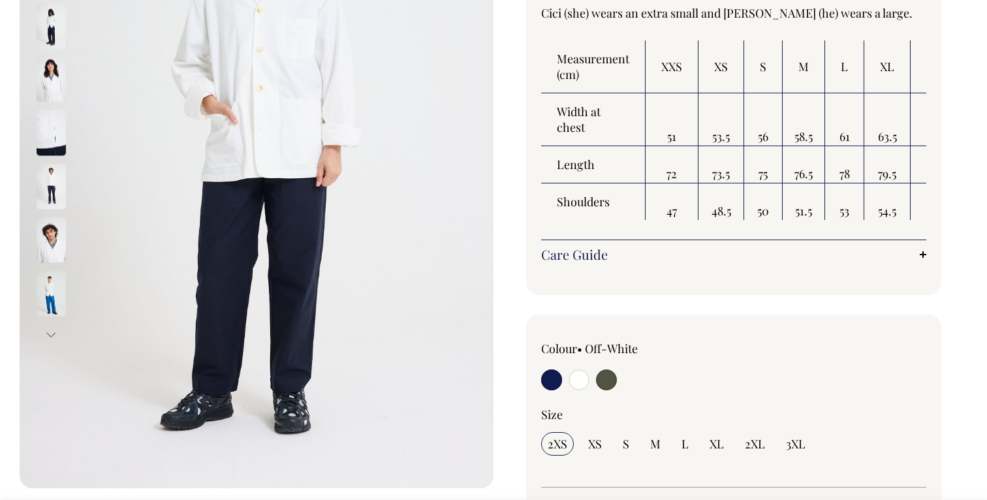
radio input "true"
select select "Dark Navy"
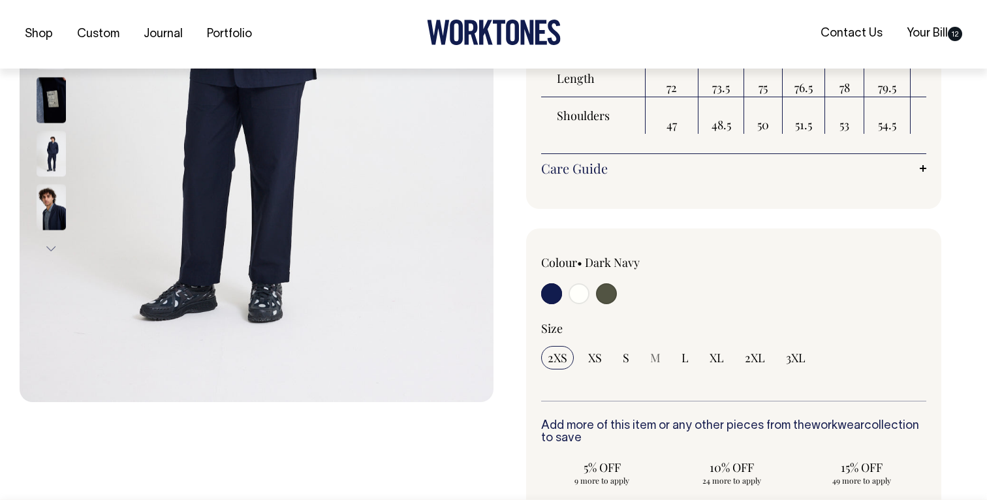
scroll to position [378, 0]
click at [610, 296] on input "radio" at bounding box center [606, 293] width 21 height 21
radio input "true"
select select "Olive"
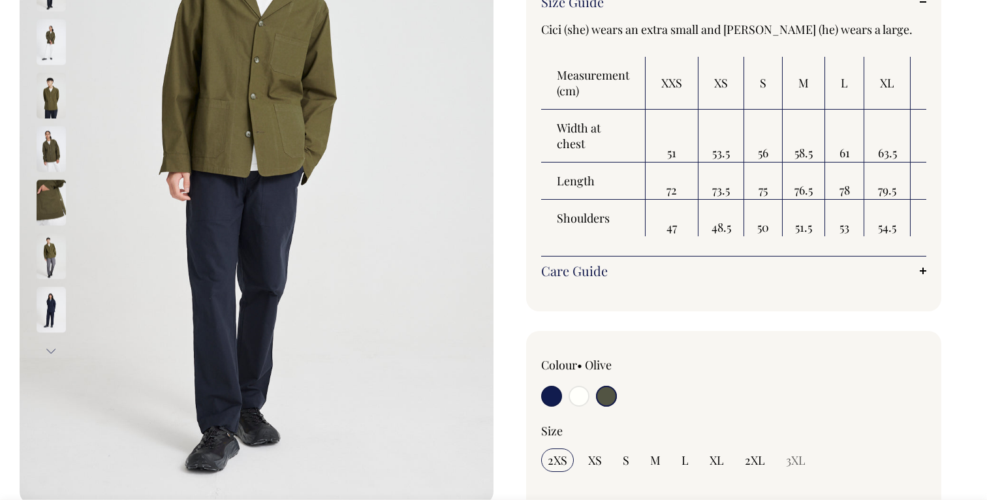
scroll to position [275, 0]
click at [550, 394] on input "radio" at bounding box center [551, 395] width 21 height 21
radio input "true"
select select "Dark Navy"
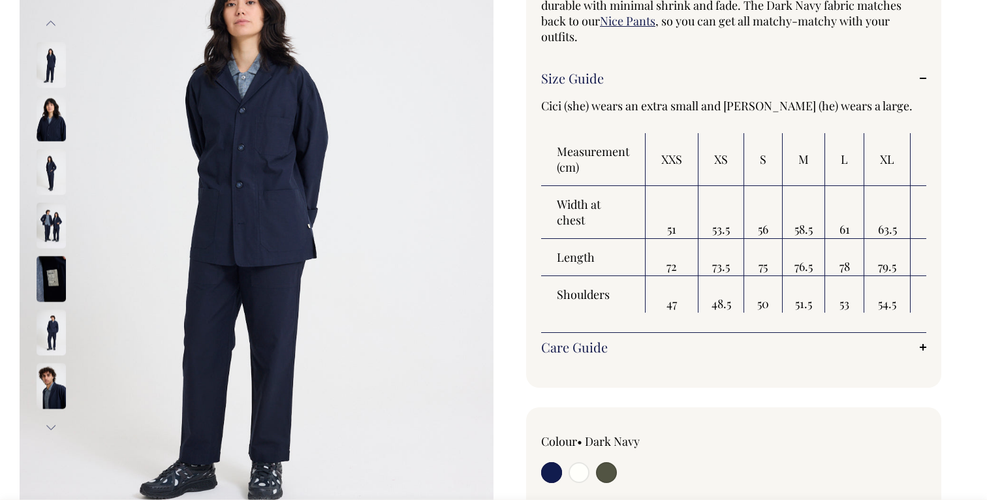
scroll to position [199, 0]
click at [54, 394] on img at bounding box center [51, 385] width 29 height 46
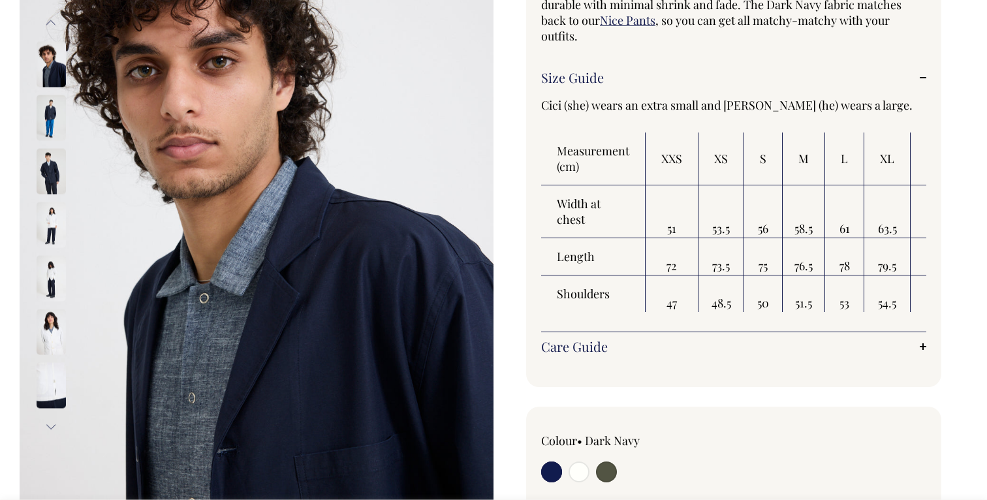
click at [54, 118] on img at bounding box center [51, 118] width 29 height 46
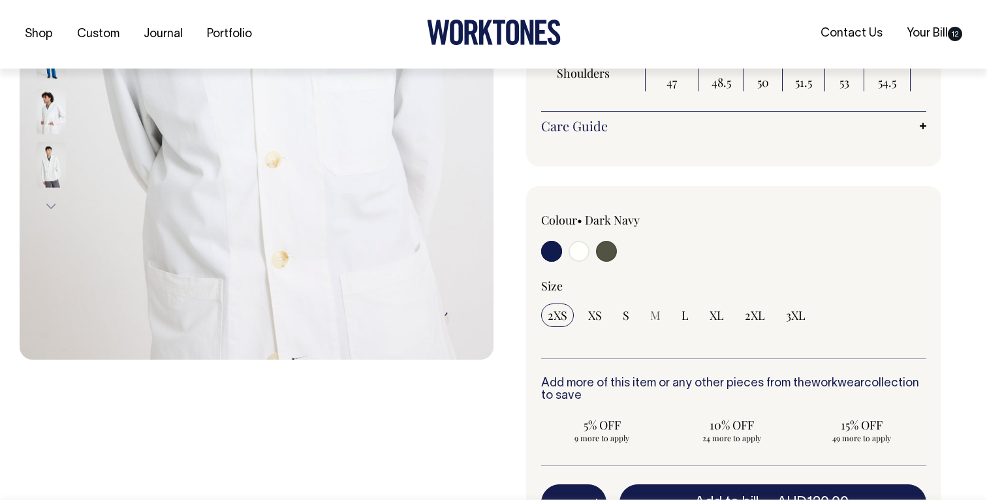
scroll to position [420, 0]
click at [552, 249] on input "radio" at bounding box center [551, 250] width 21 height 21
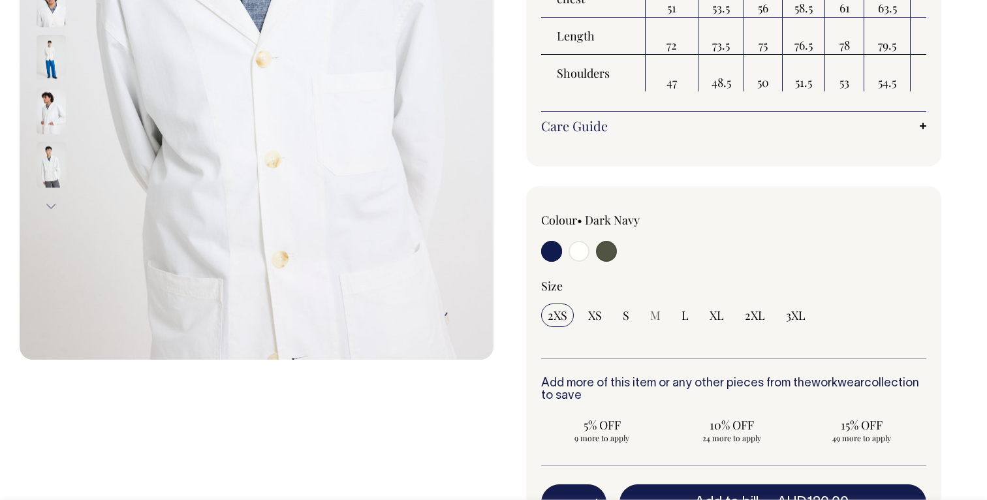
scroll to position [420, 0]
click at [656, 317] on span "M" at bounding box center [655, 315] width 10 height 16
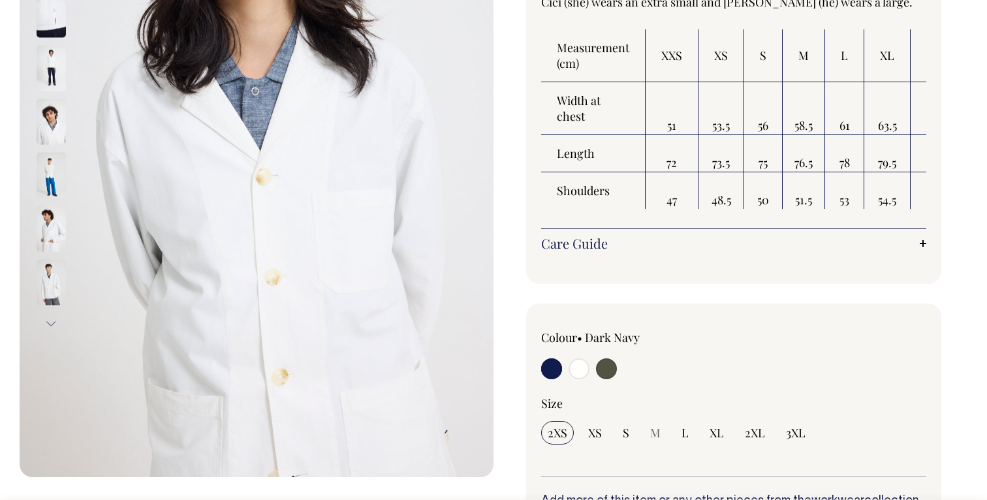
scroll to position [303, 0]
click at [607, 368] on input "radio" at bounding box center [606, 368] width 21 height 21
radio input "true"
select select "Olive"
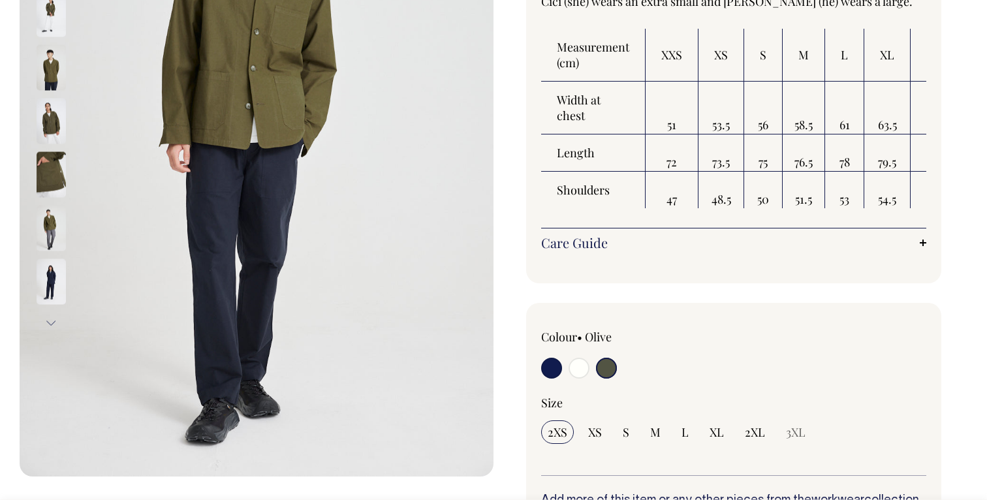
click at [554, 369] on input "radio" at bounding box center [551, 368] width 21 height 21
radio input "true"
select select "Dark Navy"
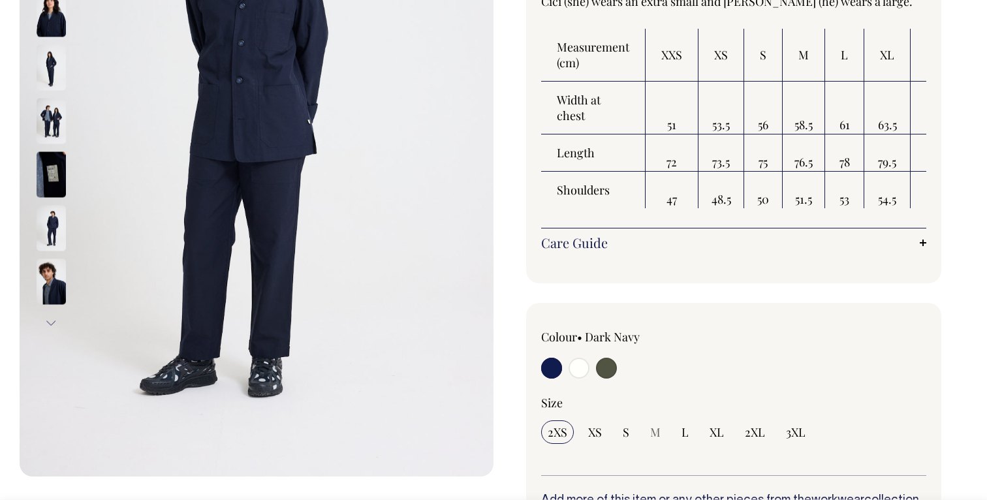
click at [607, 369] on input "radio" at bounding box center [606, 368] width 21 height 21
radio input "true"
select select "Olive"
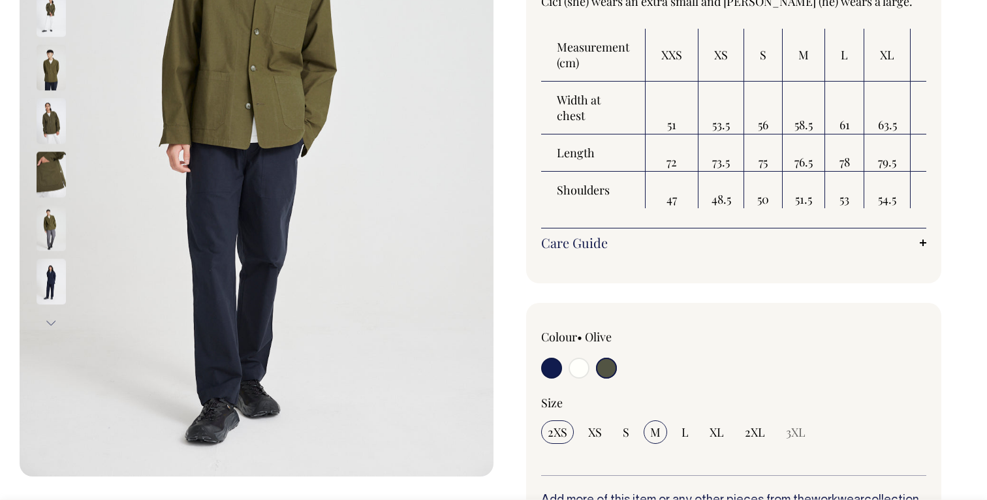
click at [655, 434] on span "M" at bounding box center [655, 432] width 10 height 16
click at [655, 434] on input "M" at bounding box center [655, 431] width 23 height 23
radio input "true"
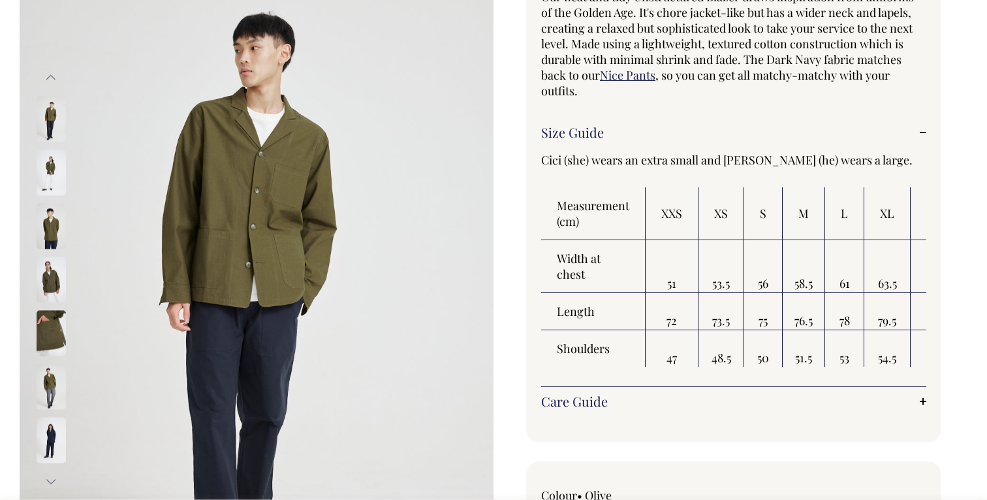
scroll to position [145, 0]
click at [922, 127] on link "Size Guide" at bounding box center [733, 132] width 385 height 16
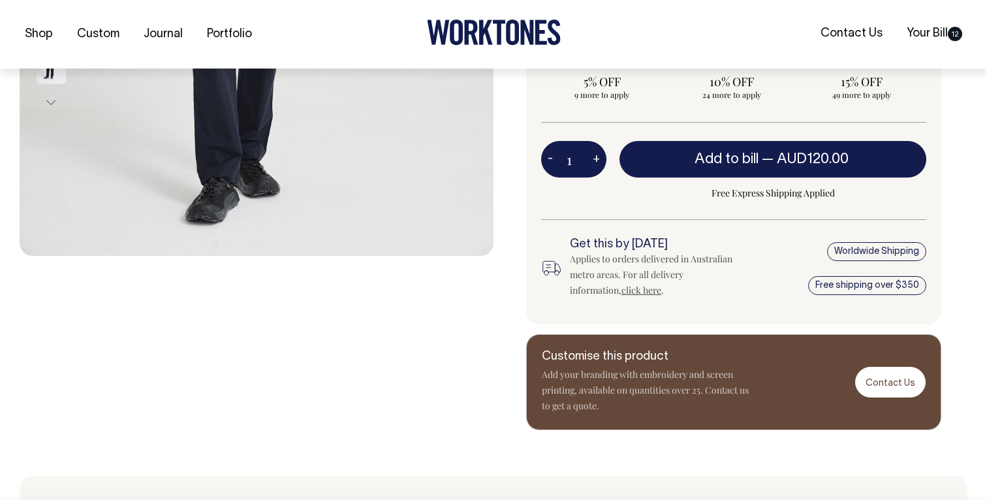
scroll to position [524, 0]
